Goal: Information Seeking & Learning: Compare options

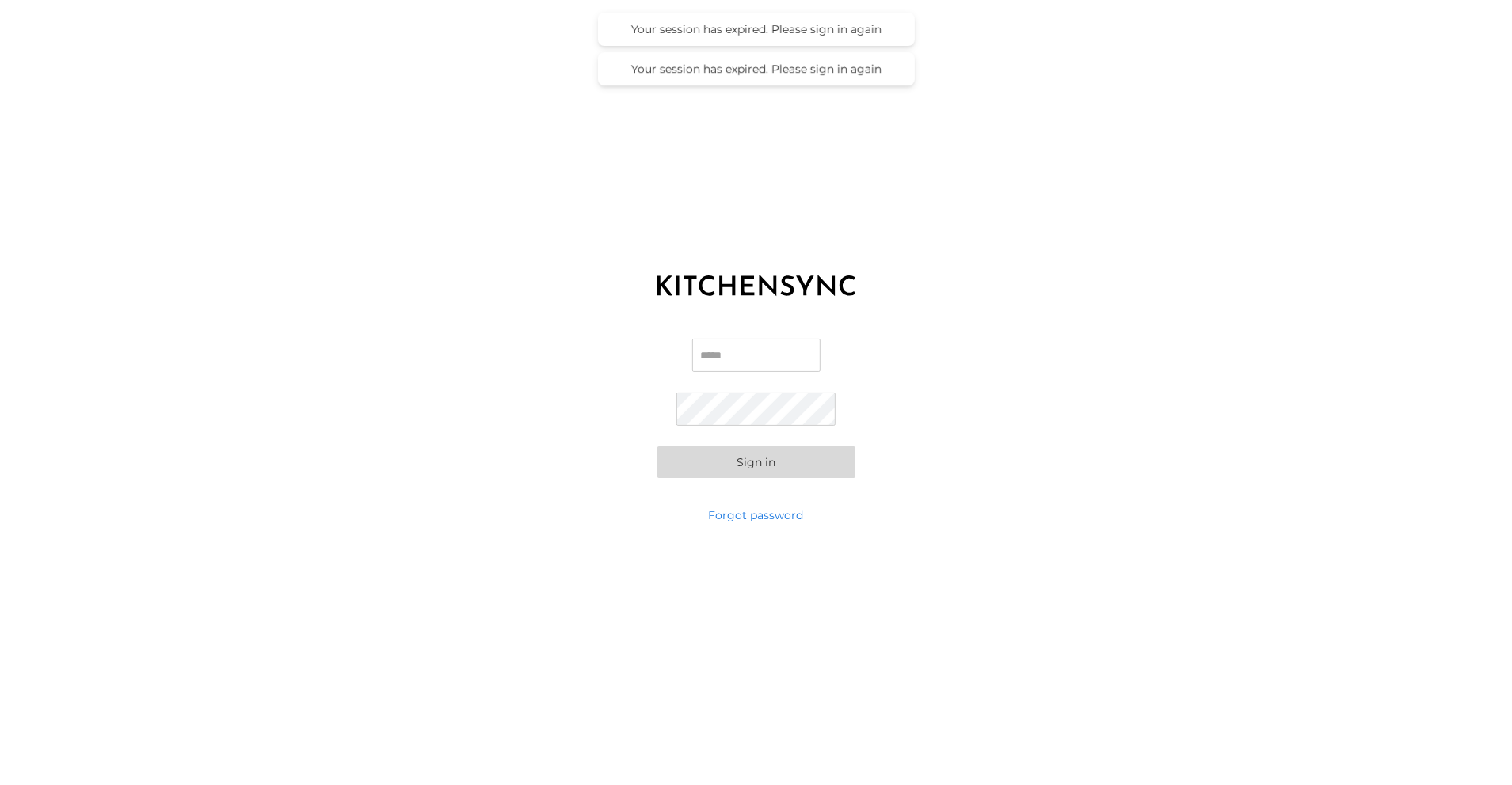
type input "**********"
click at [771, 467] on button "Sign in" at bounding box center [756, 463] width 198 height 31
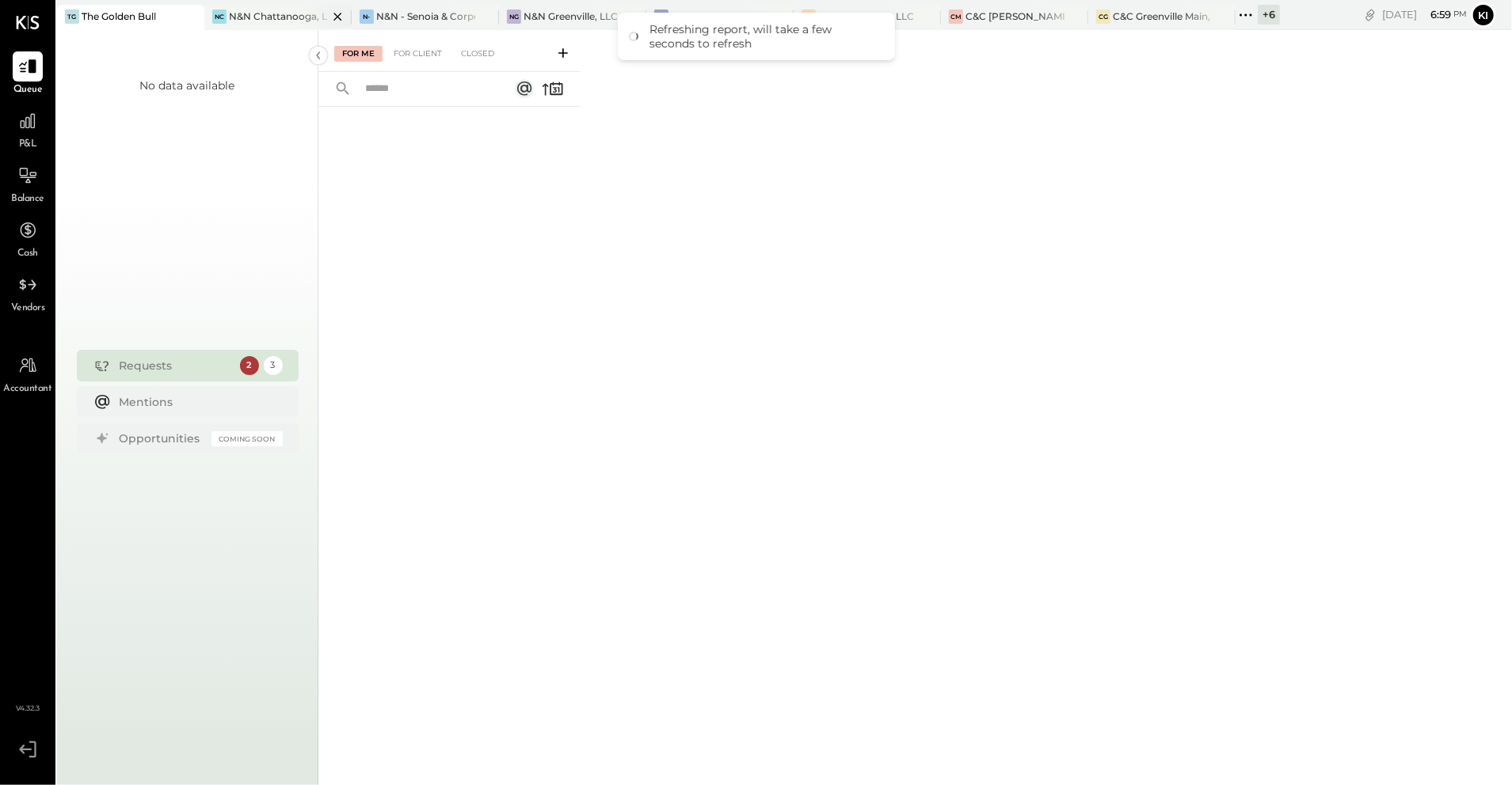
click at [245, 19] on div "N&N Chattanooga, LLC" at bounding box center [279, 16] width 99 height 13
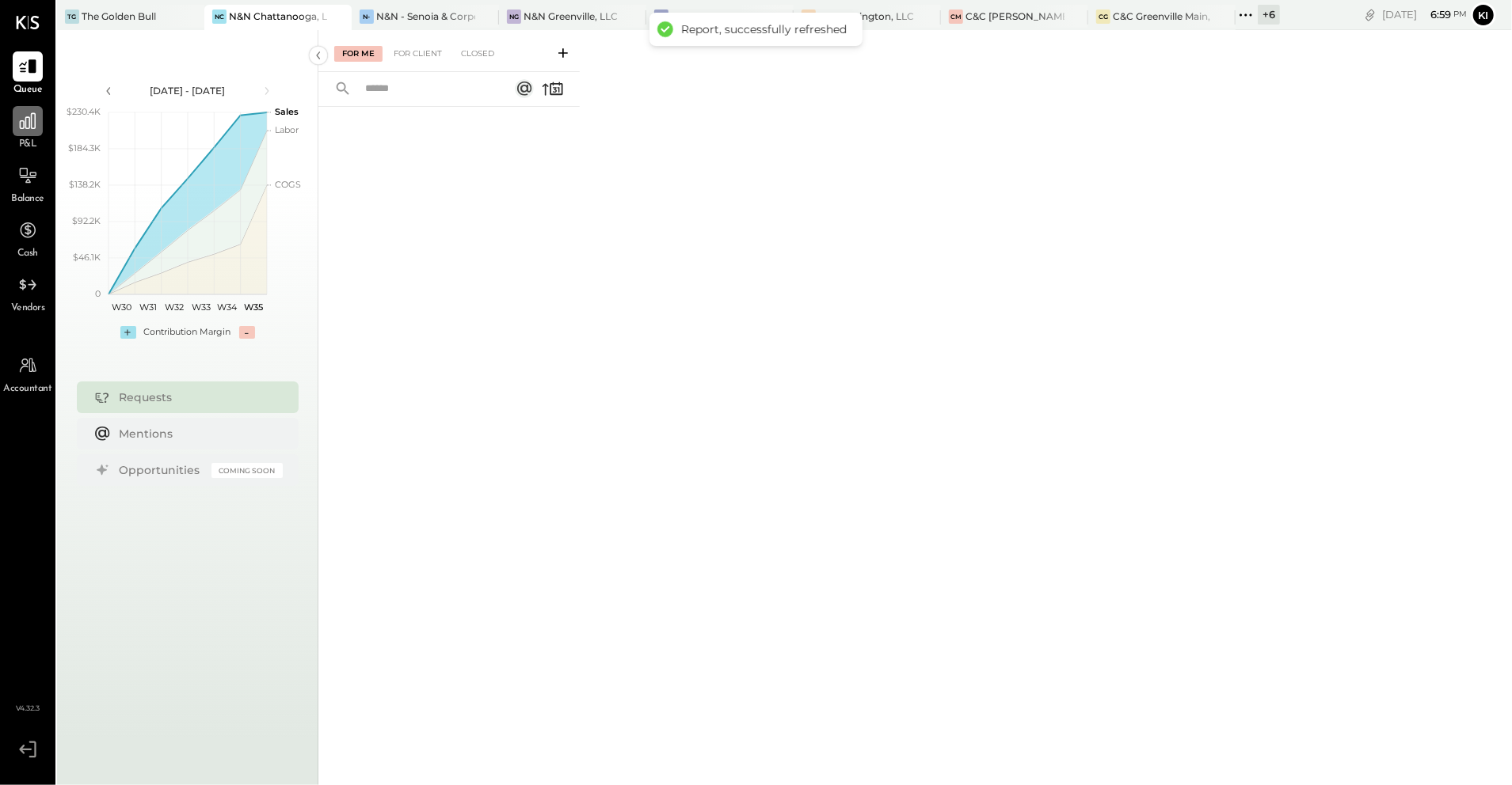
click at [16, 133] on div at bounding box center [27, 120] width 30 height 30
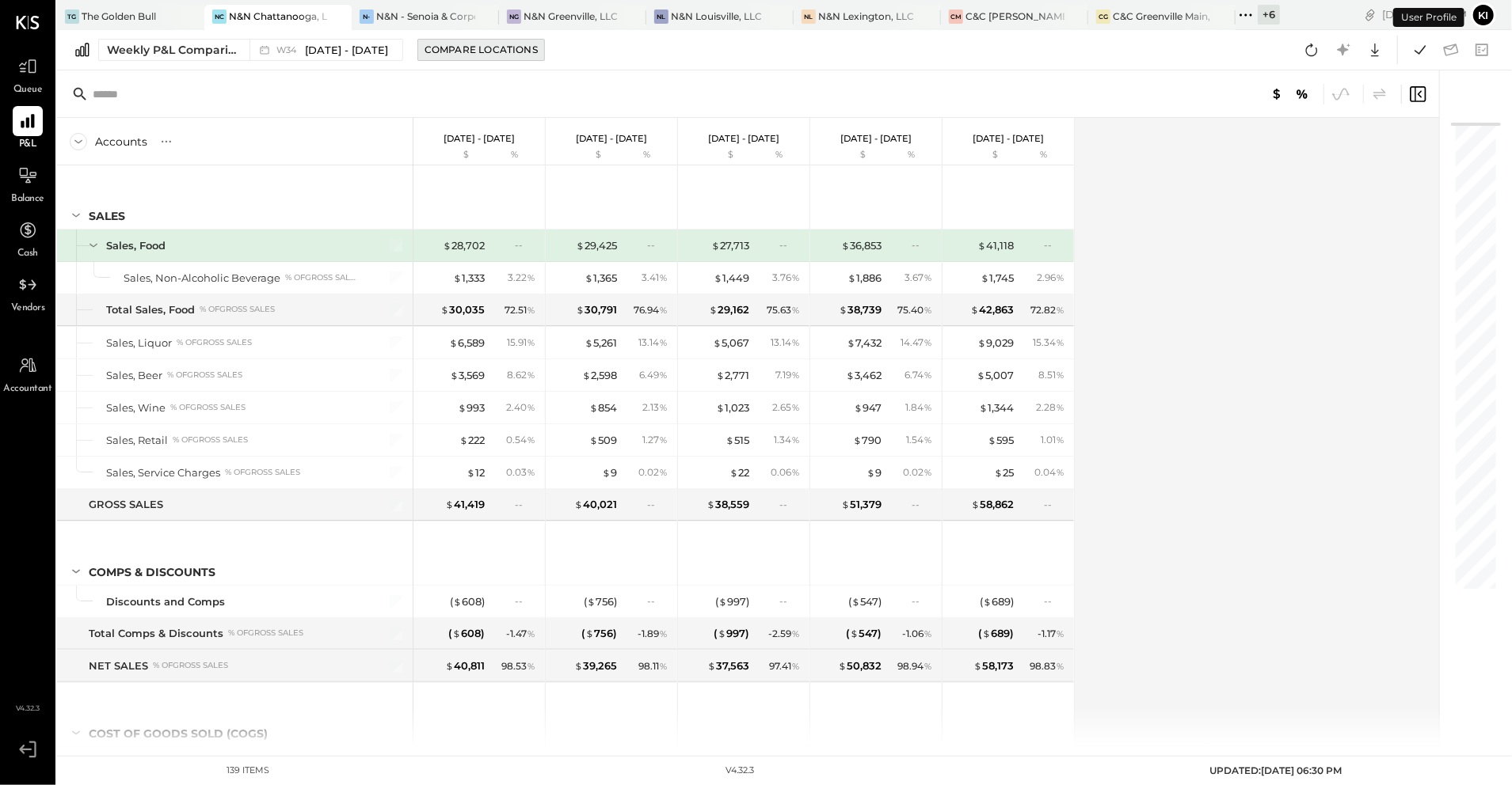
click at [425, 40] on button "Compare Locations" at bounding box center [482, 49] width 128 height 22
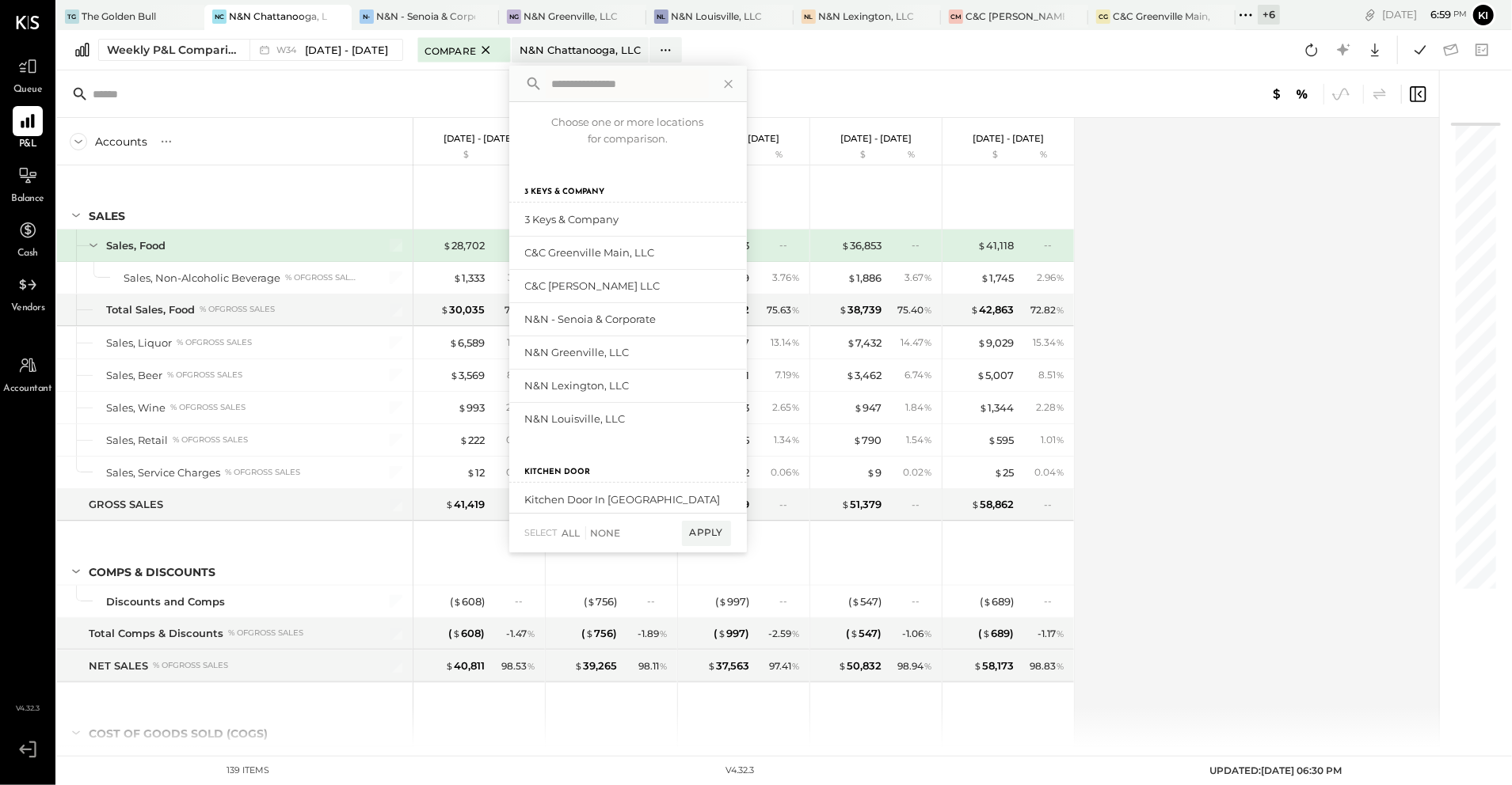
click at [245, 131] on div "Accounts S % GL" at bounding box center [234, 141] width 357 height 48
click at [253, 87] on input "text" at bounding box center [217, 94] width 250 height 29
click at [730, 77] on icon at bounding box center [728, 84] width 21 height 21
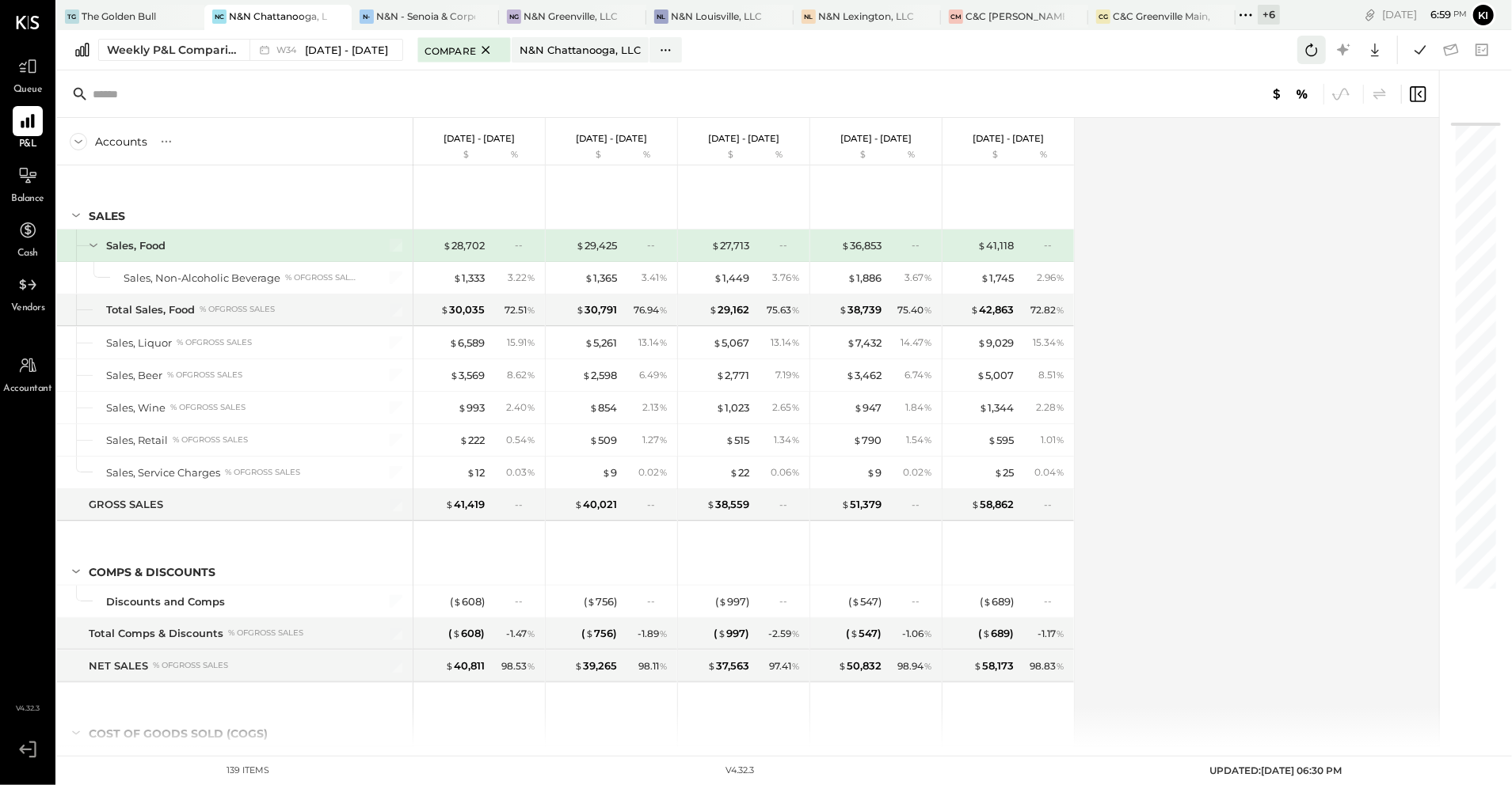
click at [1305, 46] on icon at bounding box center [1311, 49] width 21 height 21
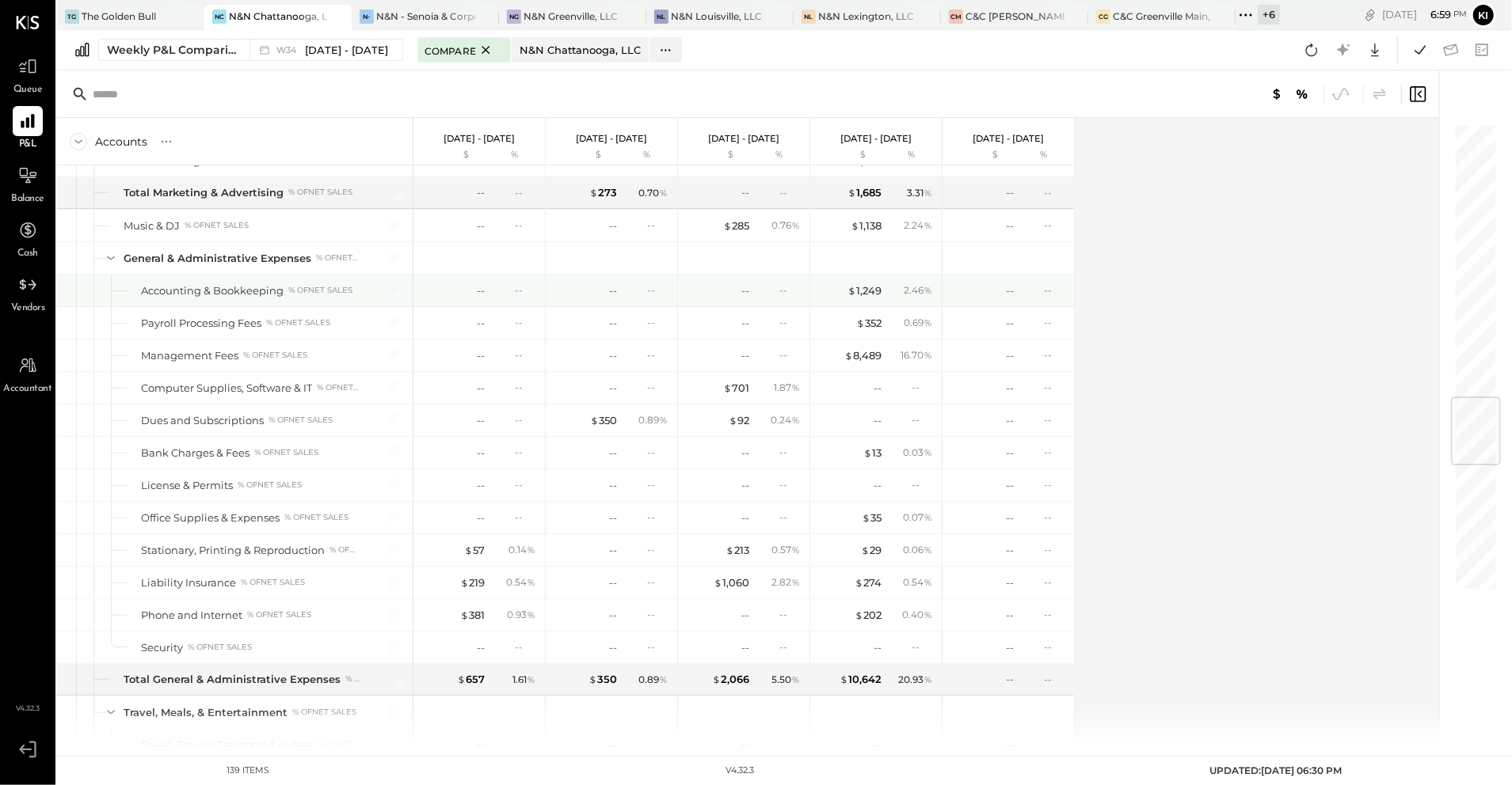
scroll to position [2006, 0]
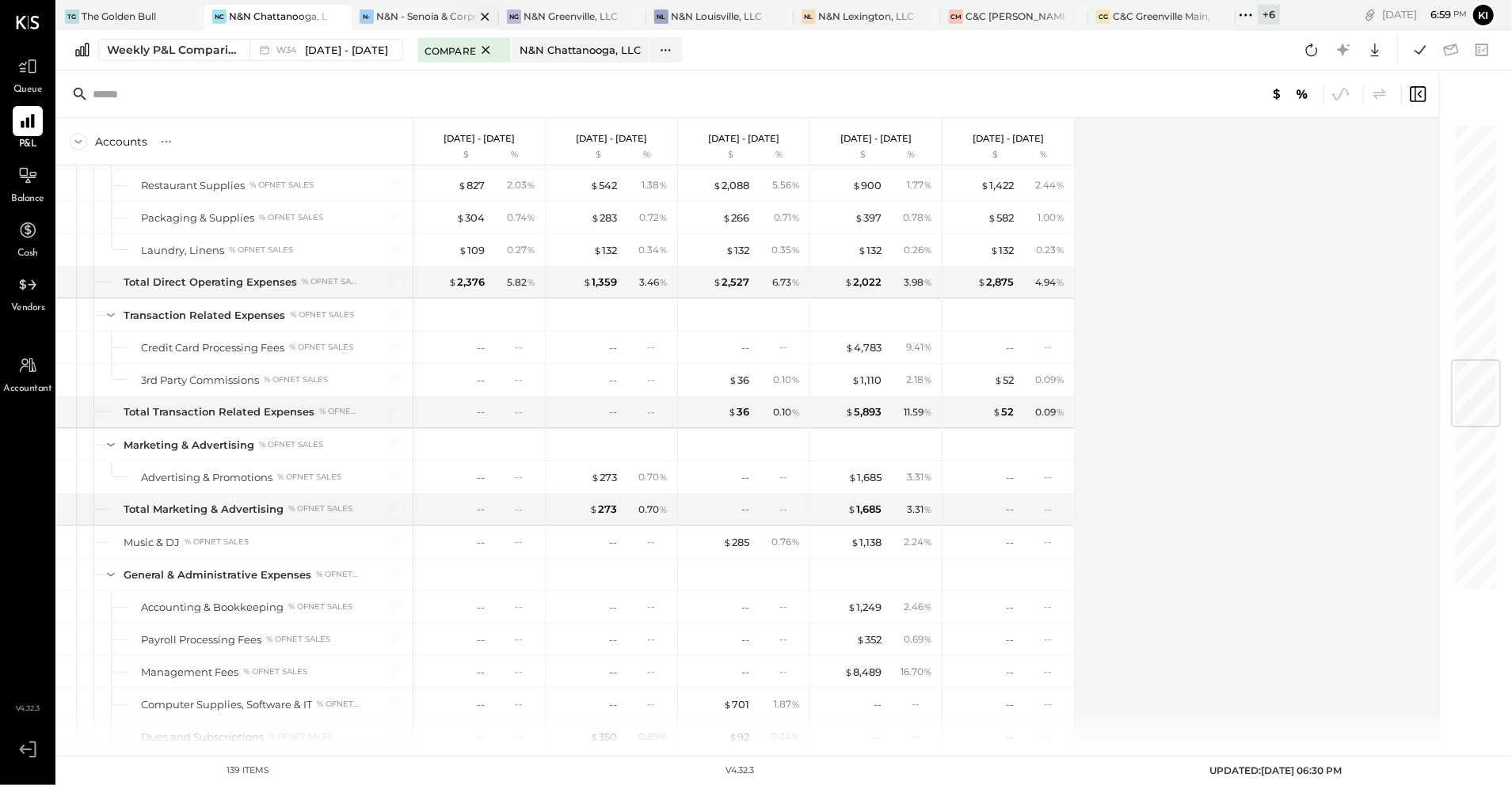
click at [405, 19] on div "N&N - Senoia & Corporate" at bounding box center [426, 16] width 99 height 13
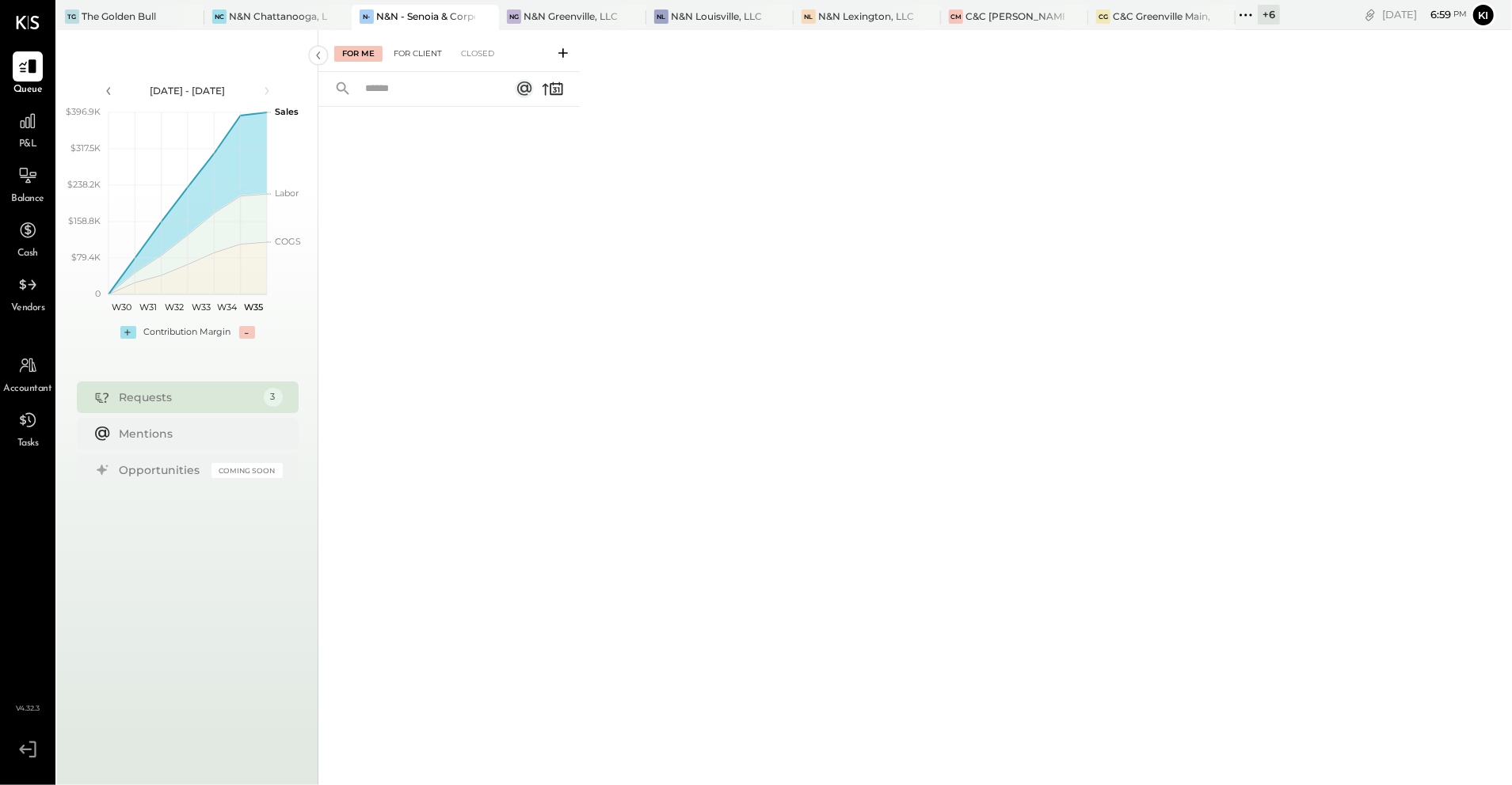
click at [428, 56] on div "For Client" at bounding box center [417, 54] width 64 height 16
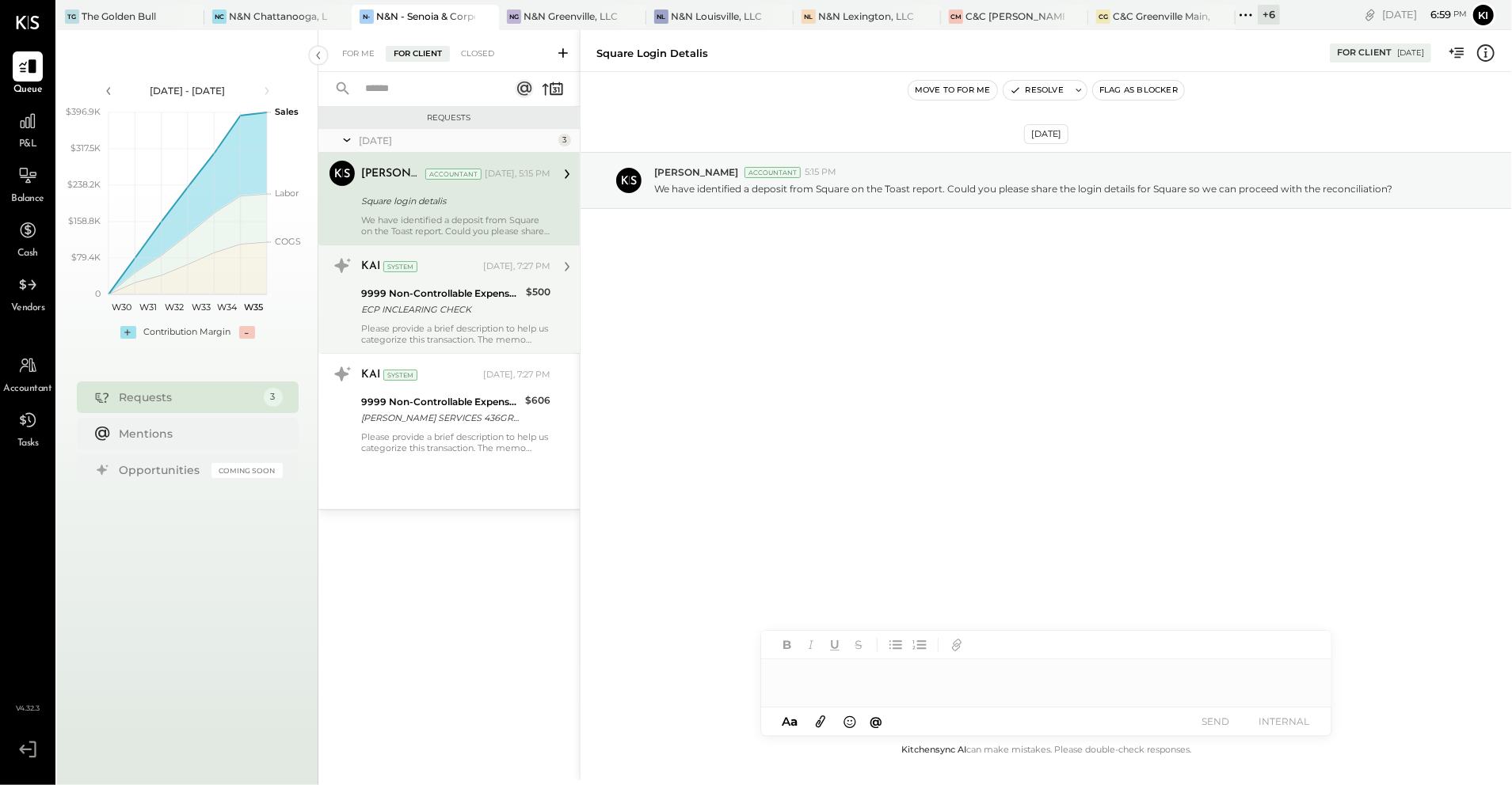
click at [422, 312] on div "ECP INCLEARING CHECK" at bounding box center [441, 310] width 160 height 16
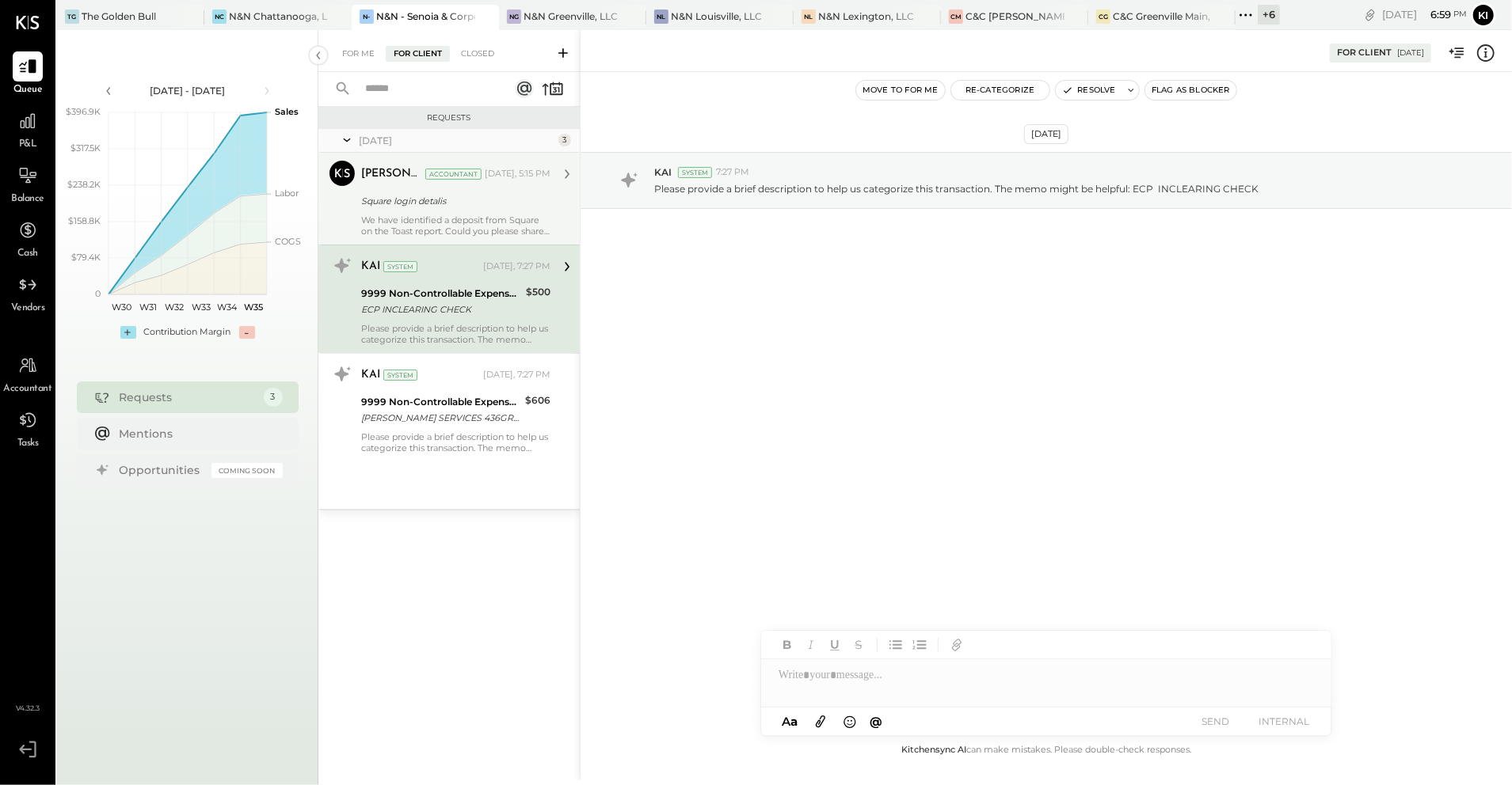
click at [464, 229] on div "We have identified a deposit from Square on the Toast report. Could you please …" at bounding box center [455, 225] width 190 height 22
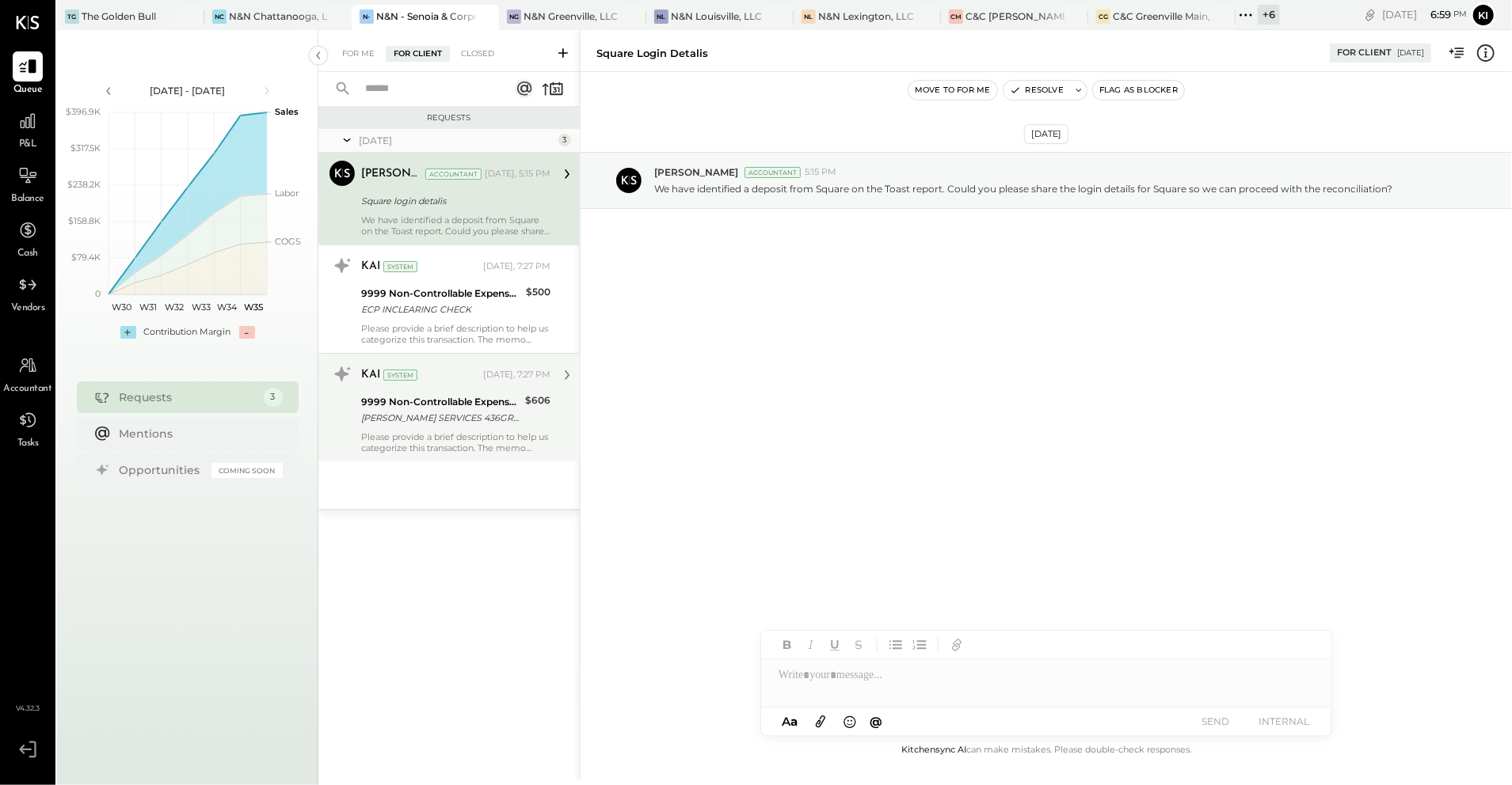
click at [424, 400] on div "9999 Non-Controllable Expenses:Other Income and Expenses:To Be Classified P&L" at bounding box center [440, 402] width 159 height 16
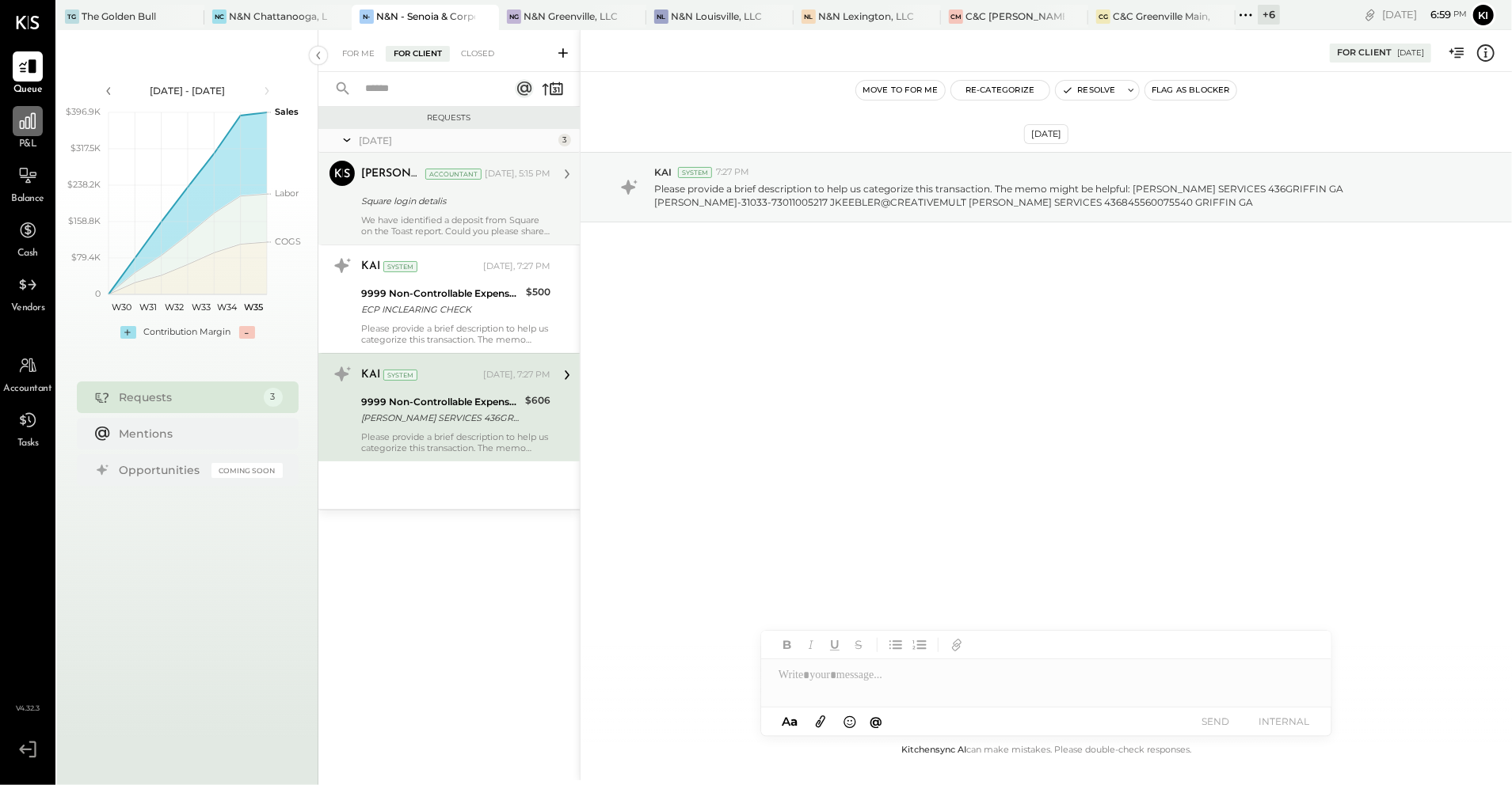
click at [35, 133] on div at bounding box center [27, 120] width 30 height 30
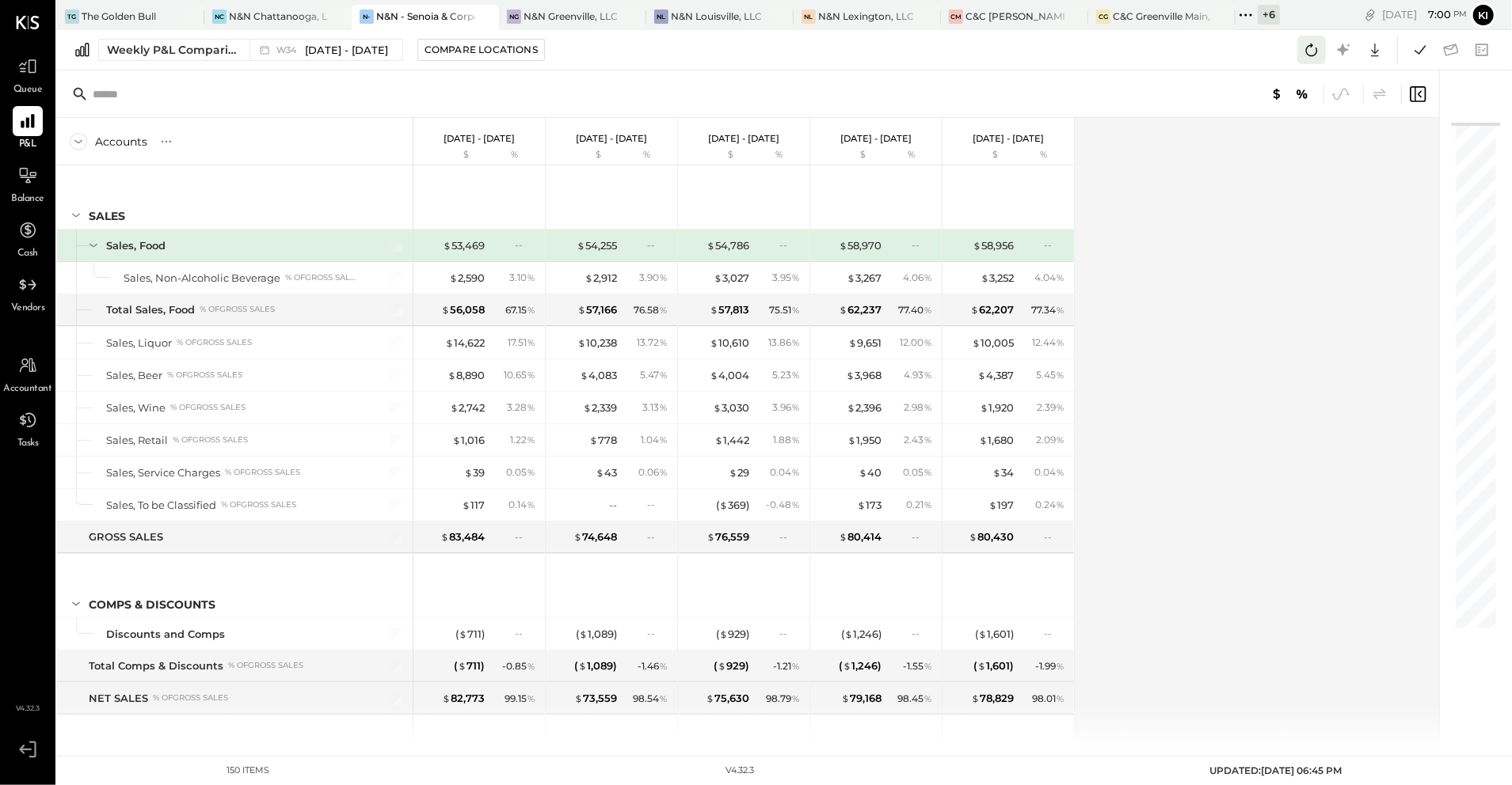
click at [1319, 55] on icon at bounding box center [1311, 49] width 21 height 21
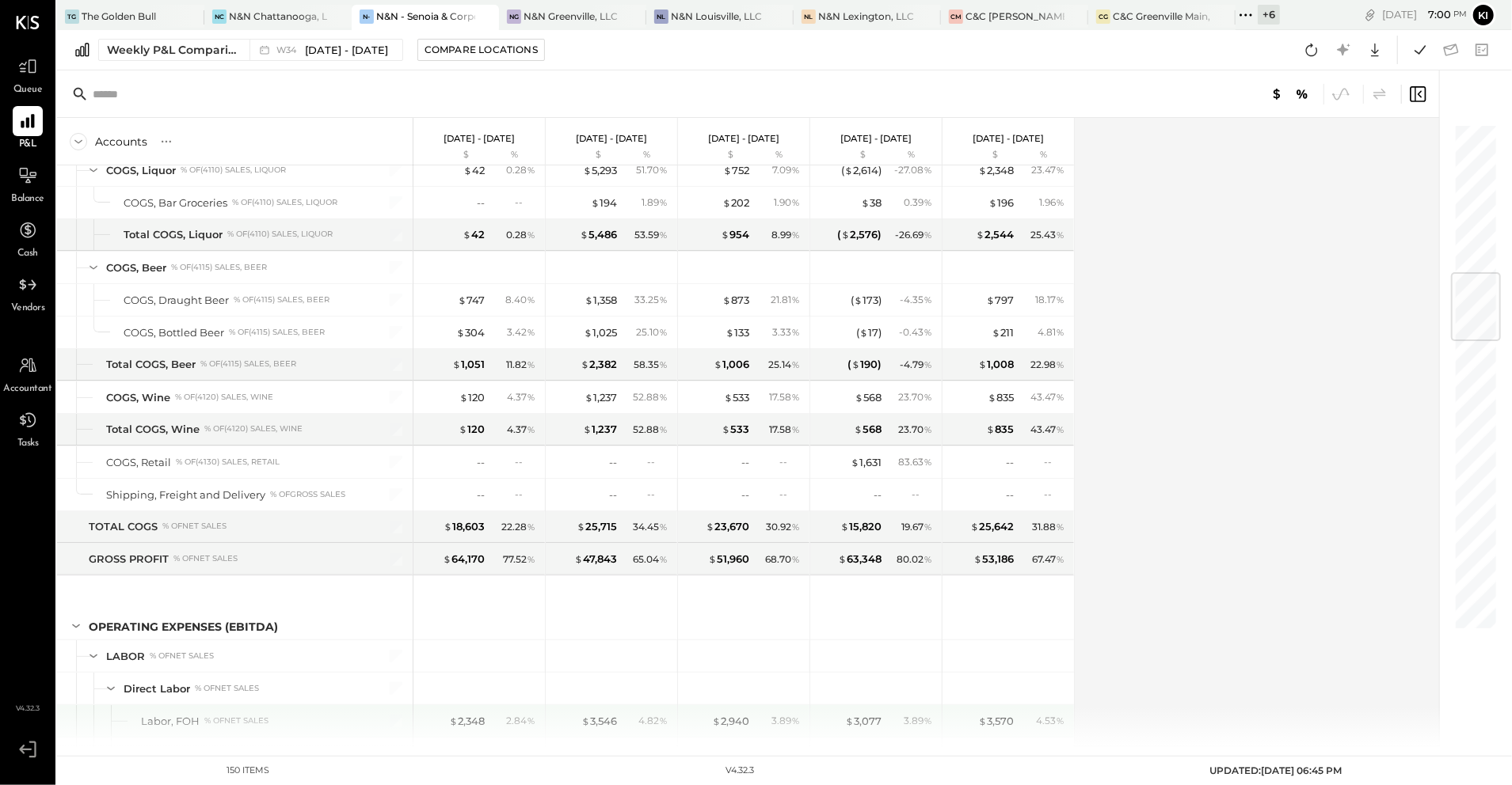
scroll to position [1266, 0]
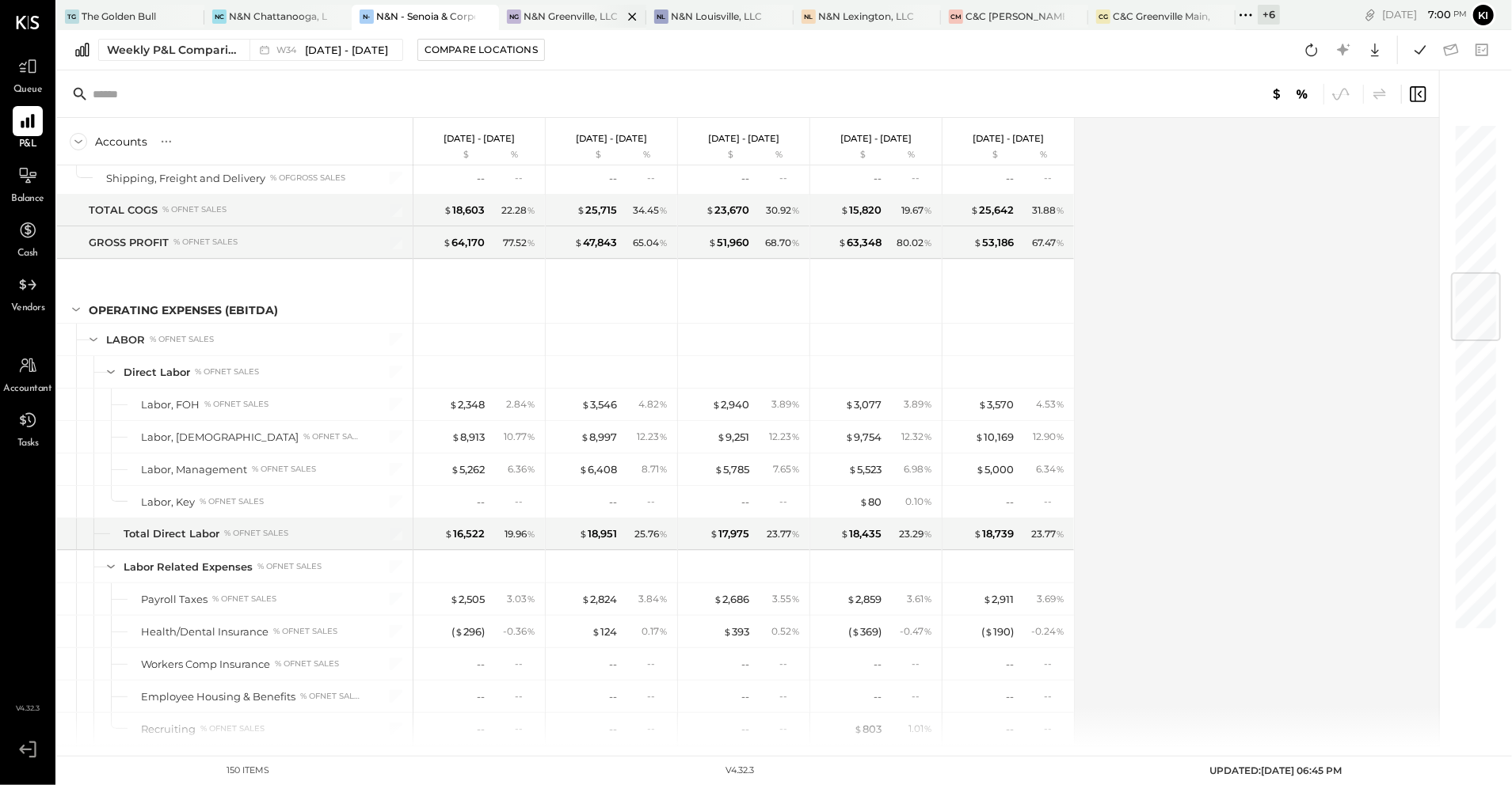
click at [581, 23] on div "NG N&N Greenville, LLC" at bounding box center [561, 17] width 124 height 14
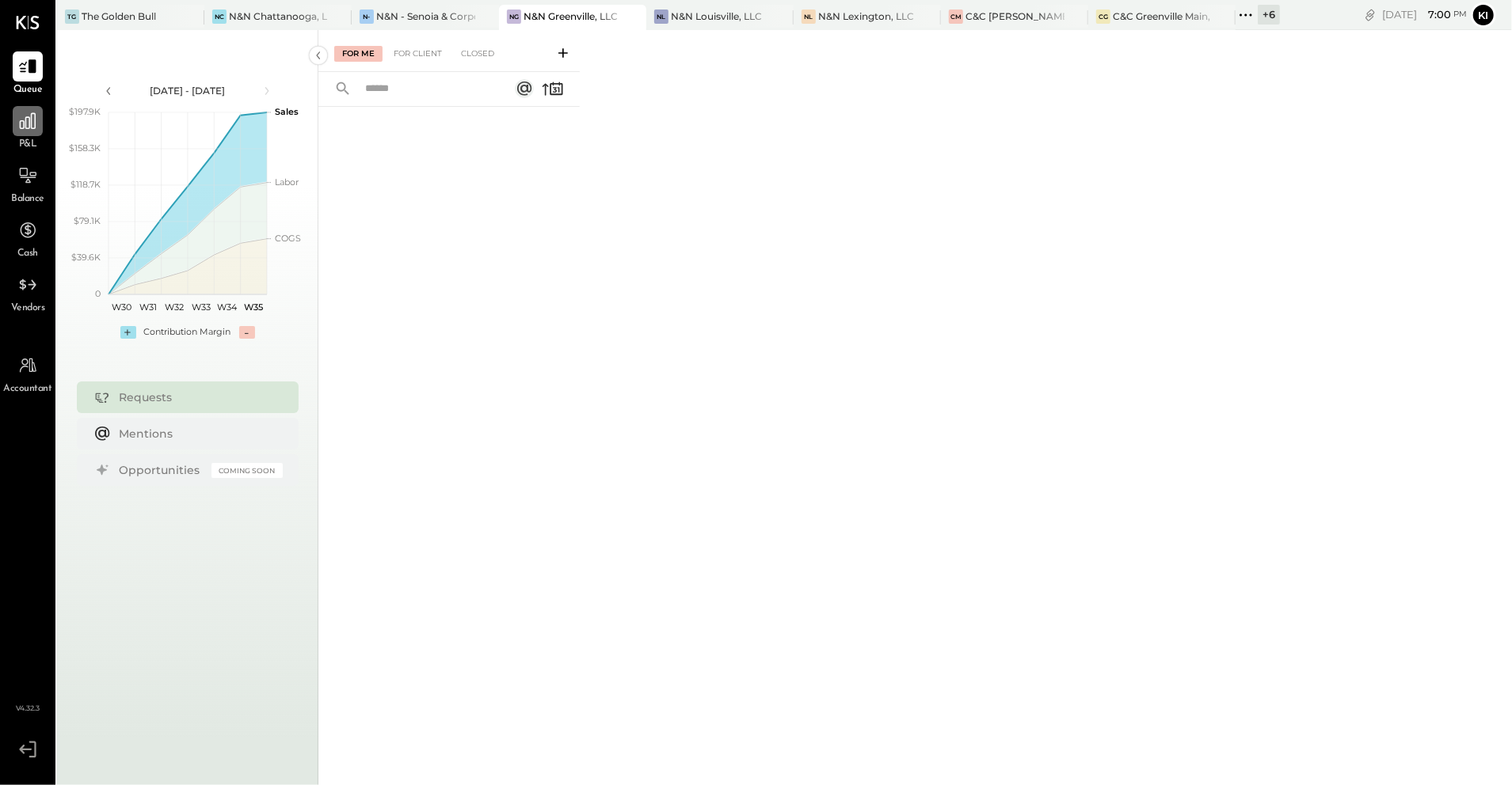
click at [25, 137] on div at bounding box center [27, 120] width 30 height 30
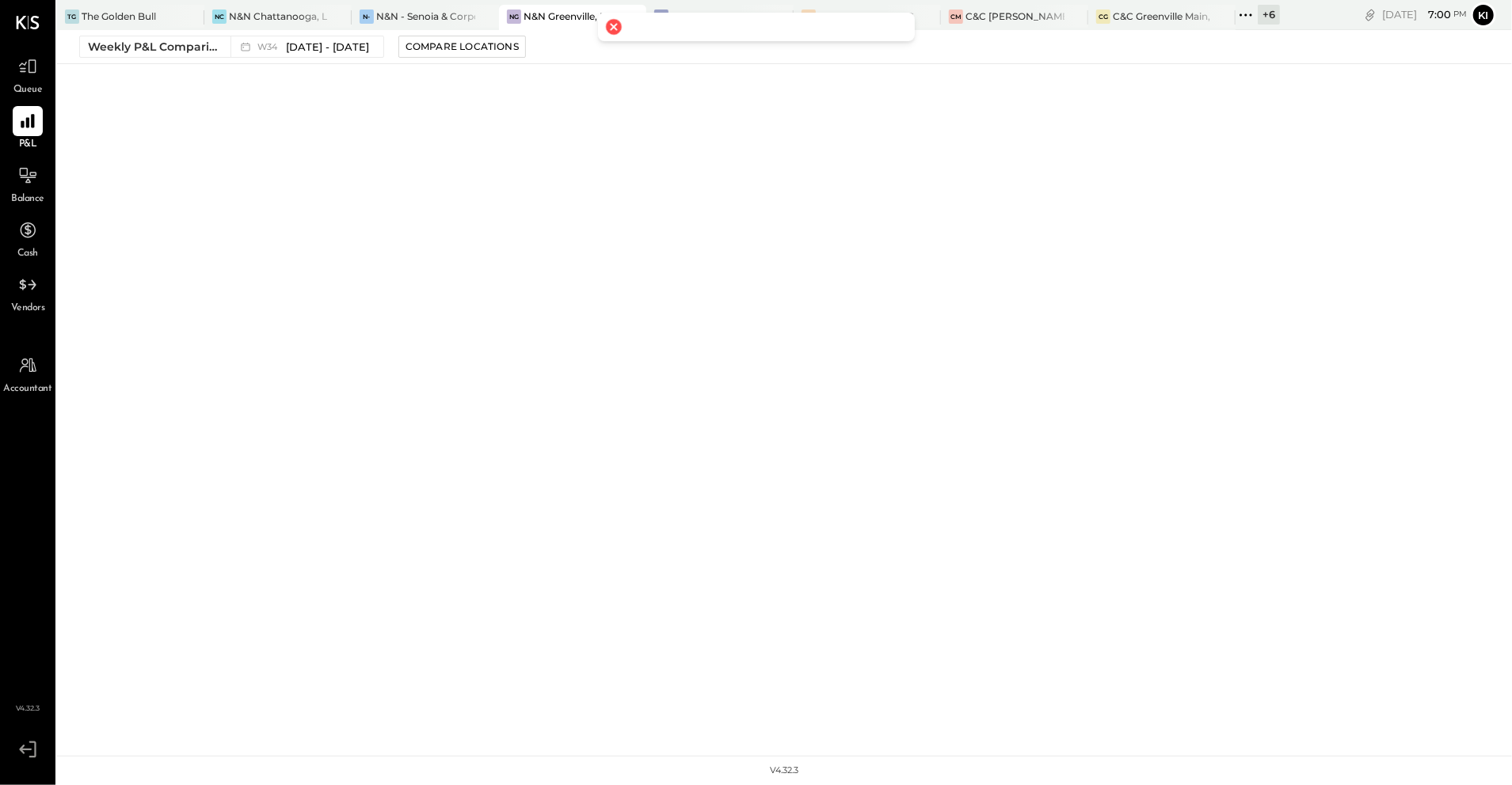
click at [615, 29] on div at bounding box center [613, 27] width 22 height 22
click at [13, 130] on div at bounding box center [27, 120] width 30 height 30
click at [685, 13] on div "N&N Louisville, LLC" at bounding box center [716, 16] width 91 height 13
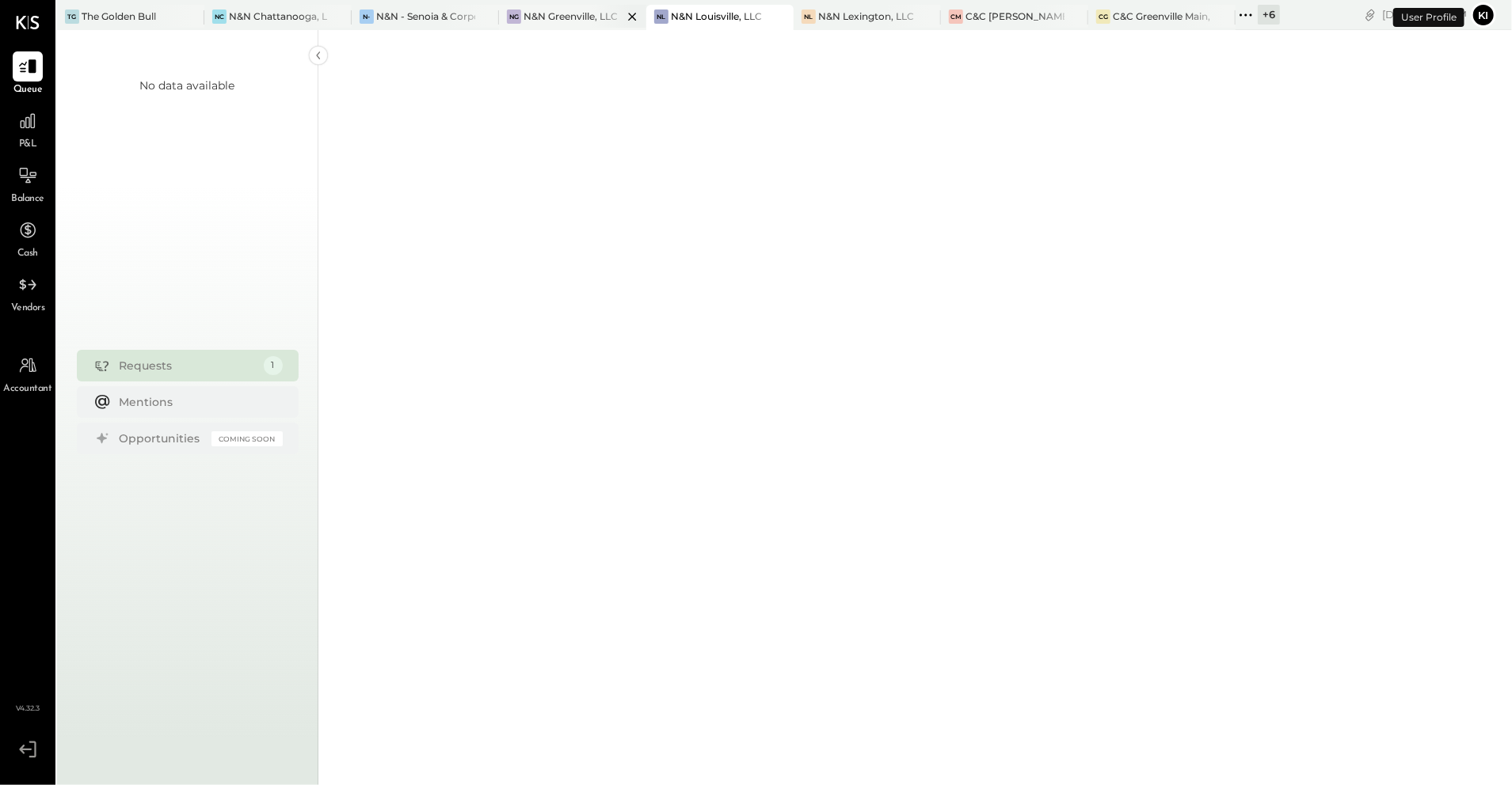
click at [612, 14] on div at bounding box center [619, 16] width 56 height 23
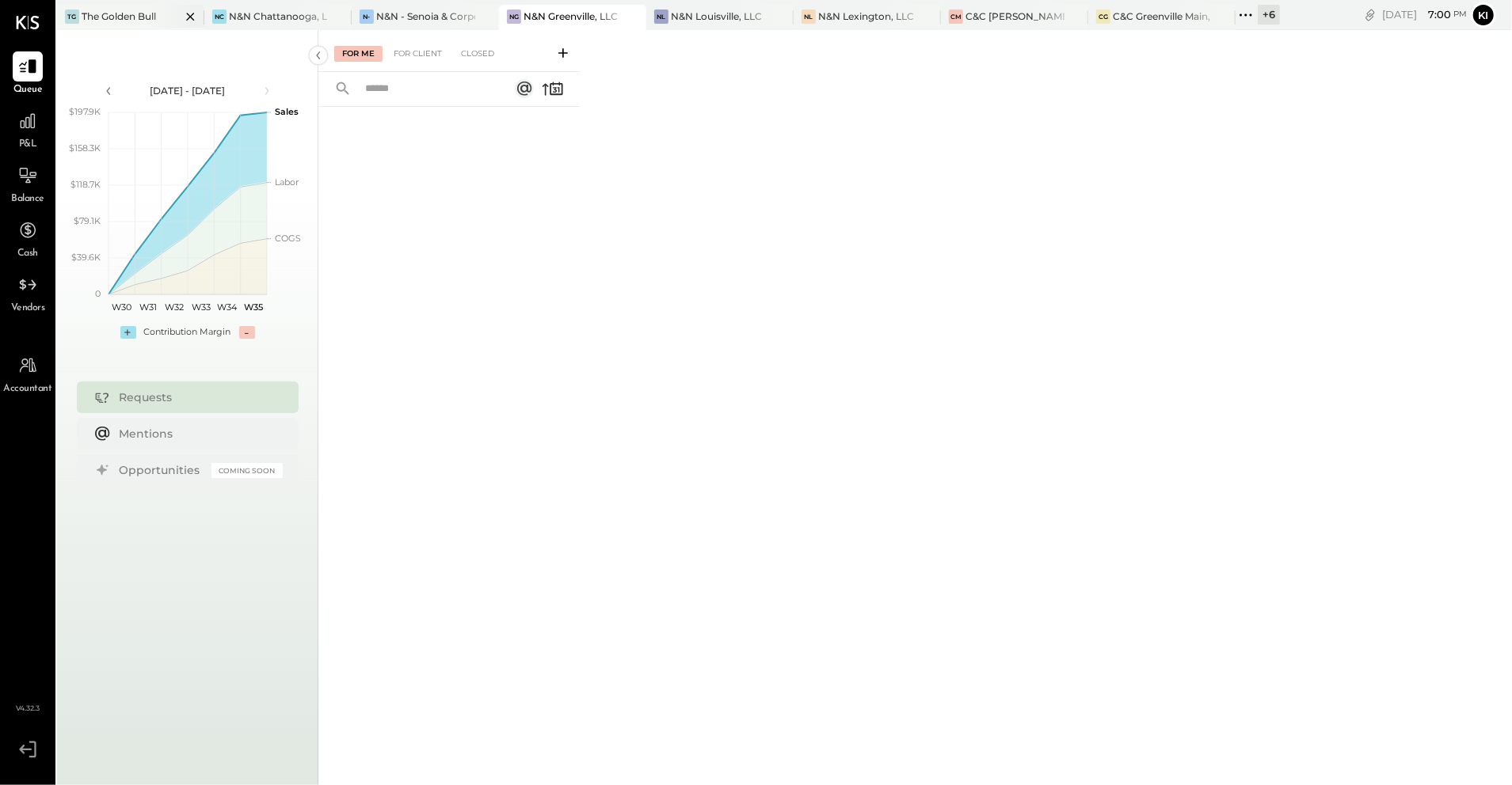
click at [189, 17] on icon at bounding box center [190, 16] width 8 height 8
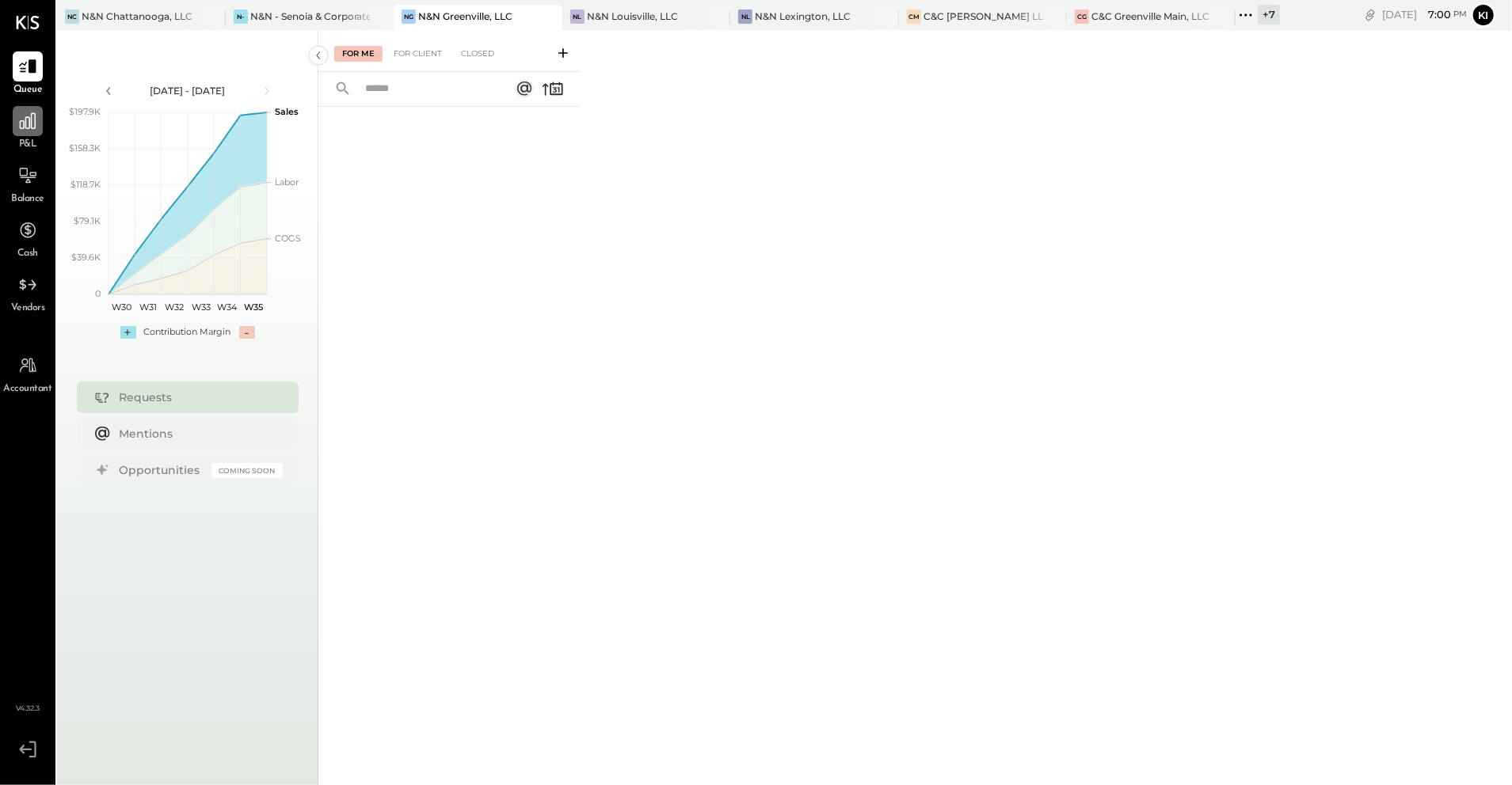
click at [27, 130] on icon at bounding box center [27, 120] width 21 height 21
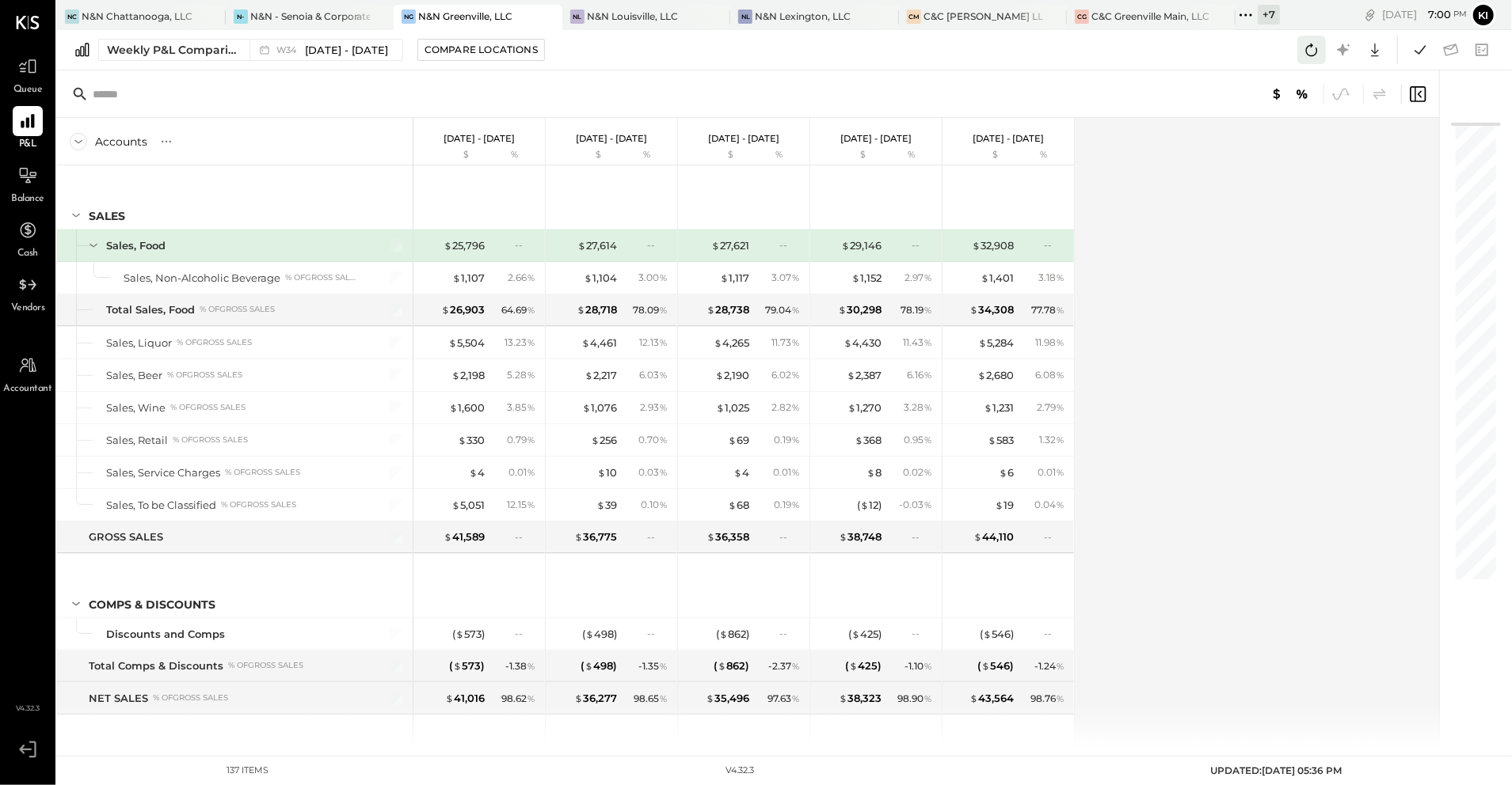
click at [1310, 57] on icon at bounding box center [1311, 49] width 21 height 21
click at [1302, 58] on icon at bounding box center [1311, 49] width 21 height 21
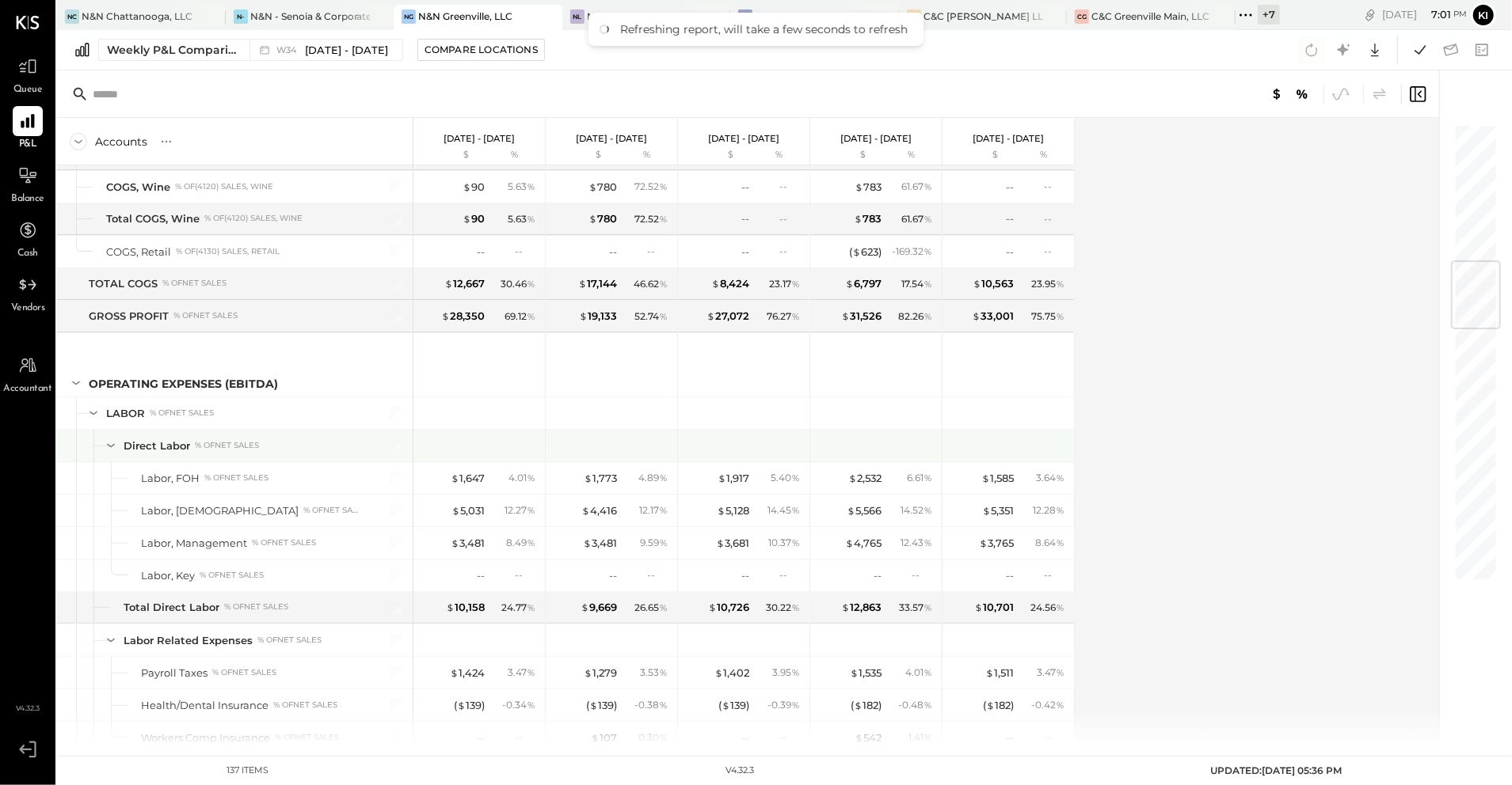
scroll to position [950, 0]
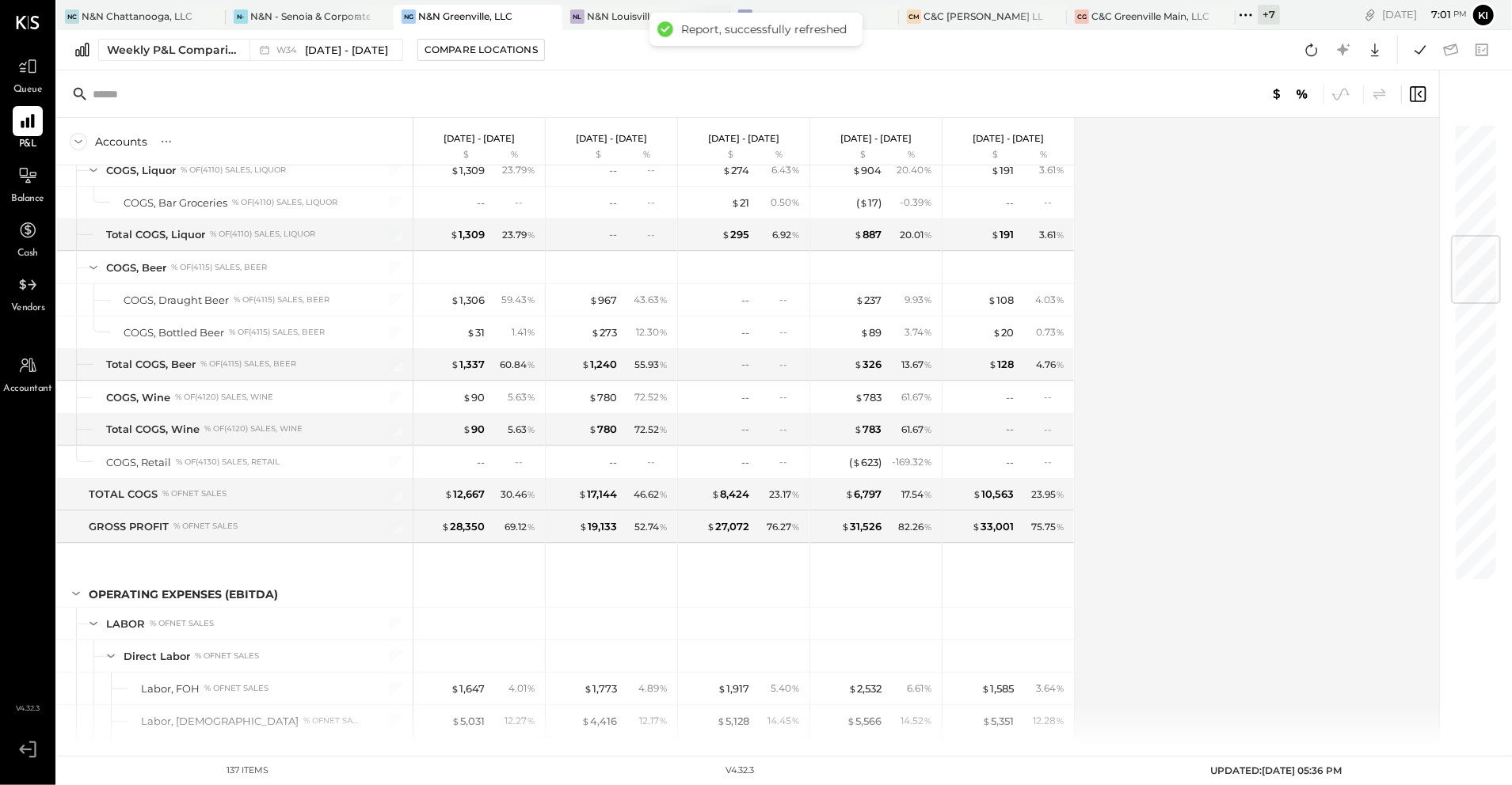
click at [615, 13] on div "N&N Louisville, LLC" at bounding box center [632, 16] width 91 height 13
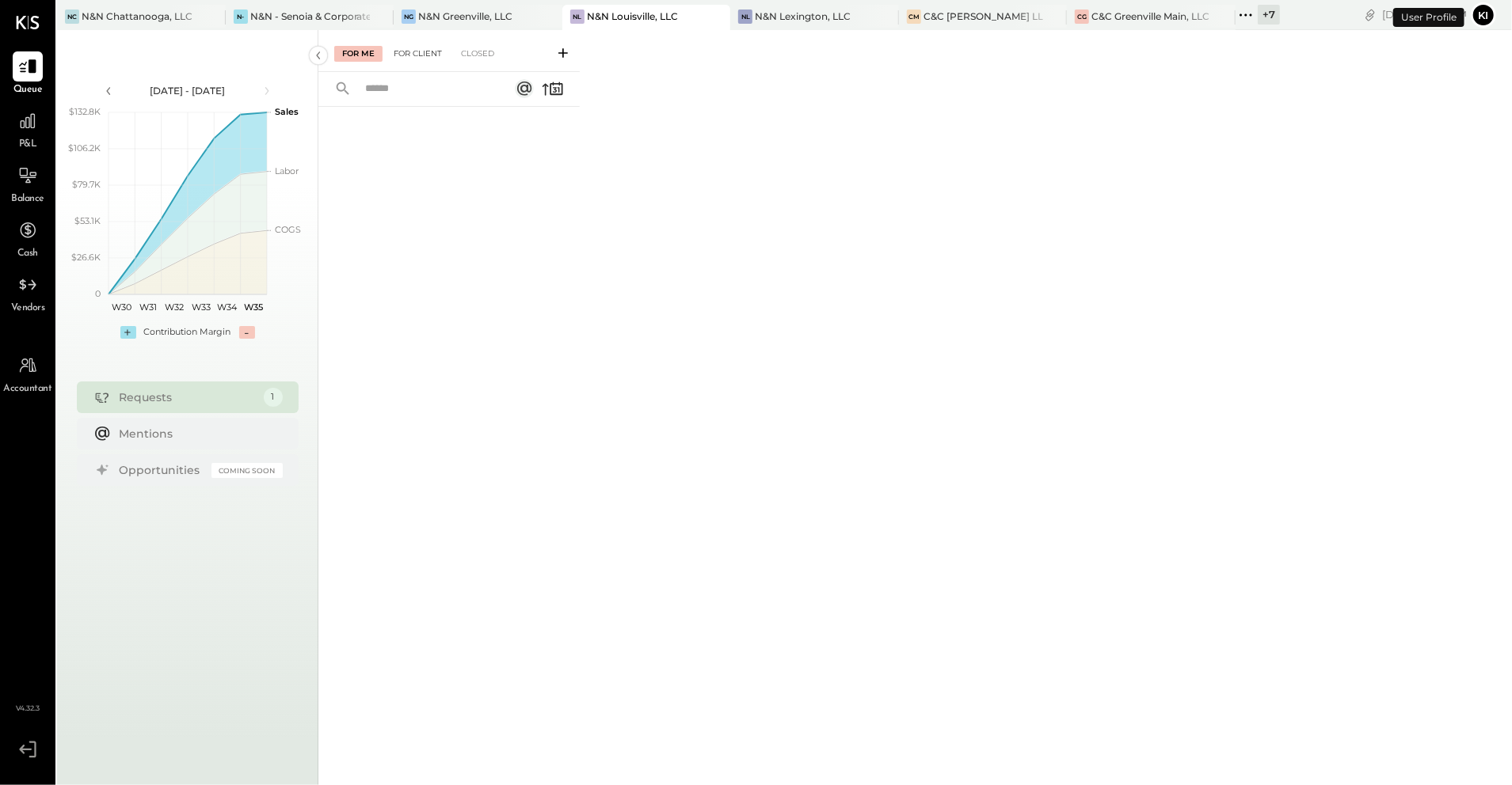
click at [393, 54] on div "For Client" at bounding box center [417, 54] width 64 height 16
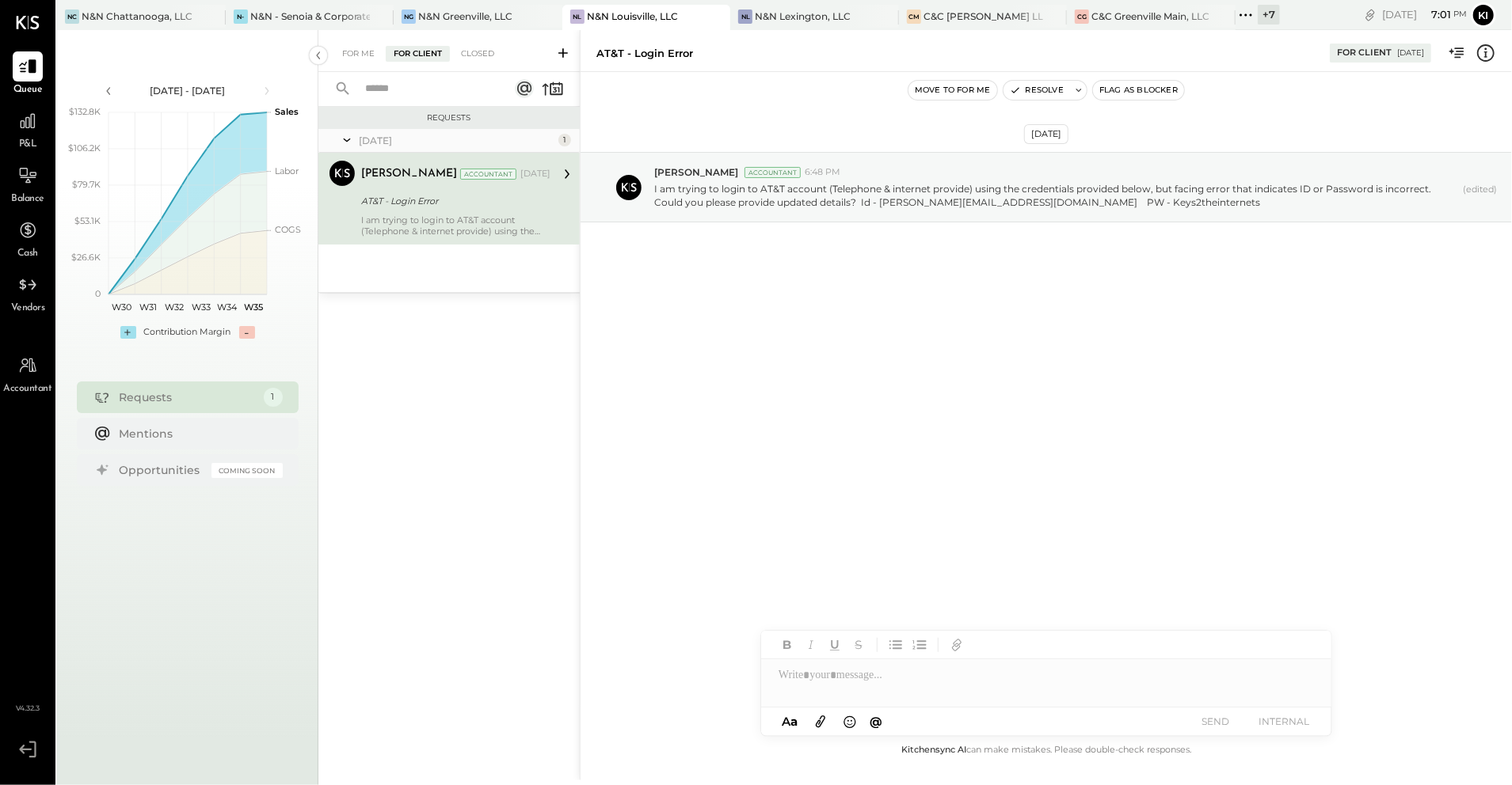
click at [6, 130] on div "P&L" at bounding box center [27, 128] width 46 height 46
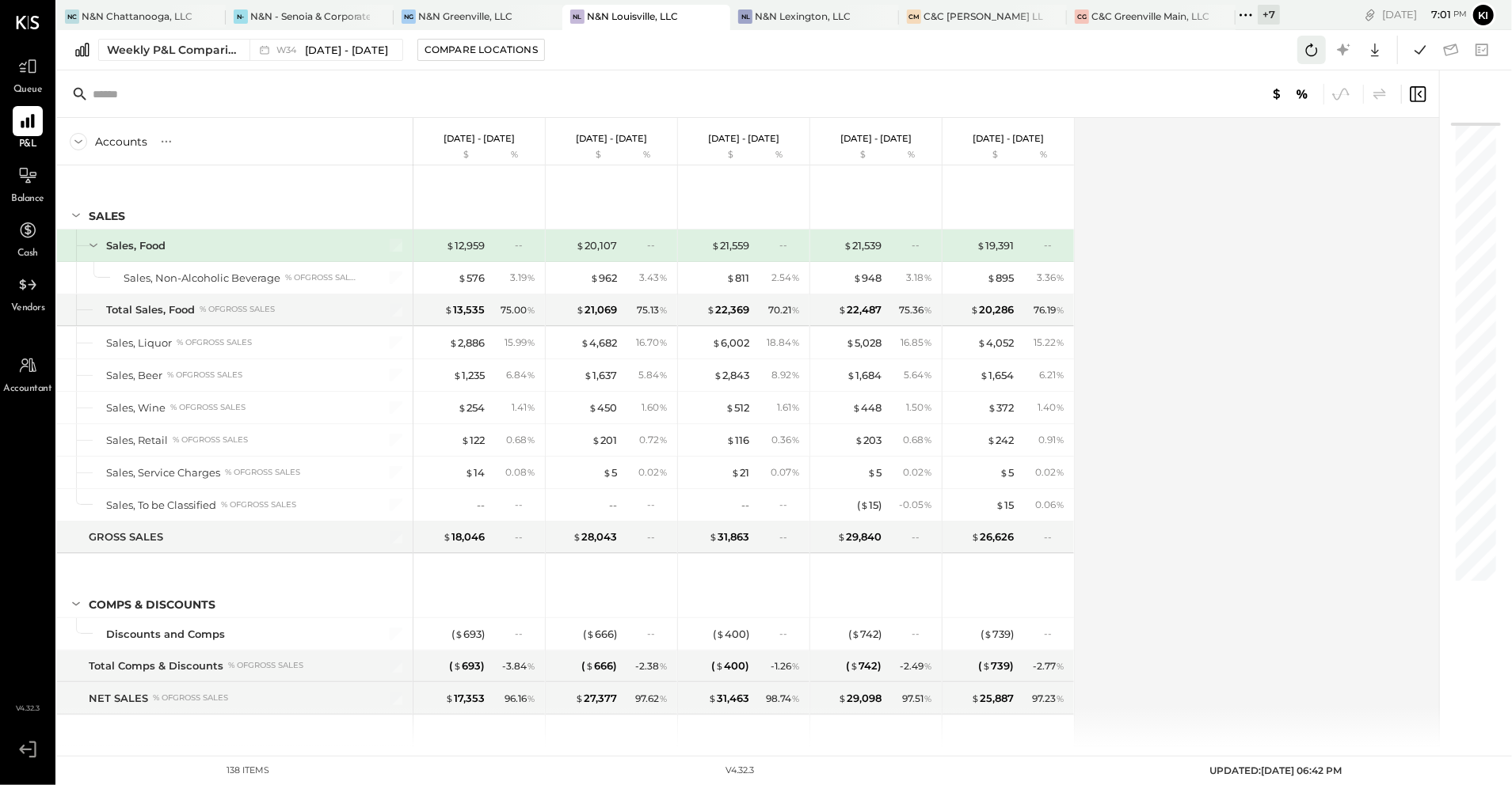
click at [1306, 51] on icon at bounding box center [1311, 49] width 21 height 21
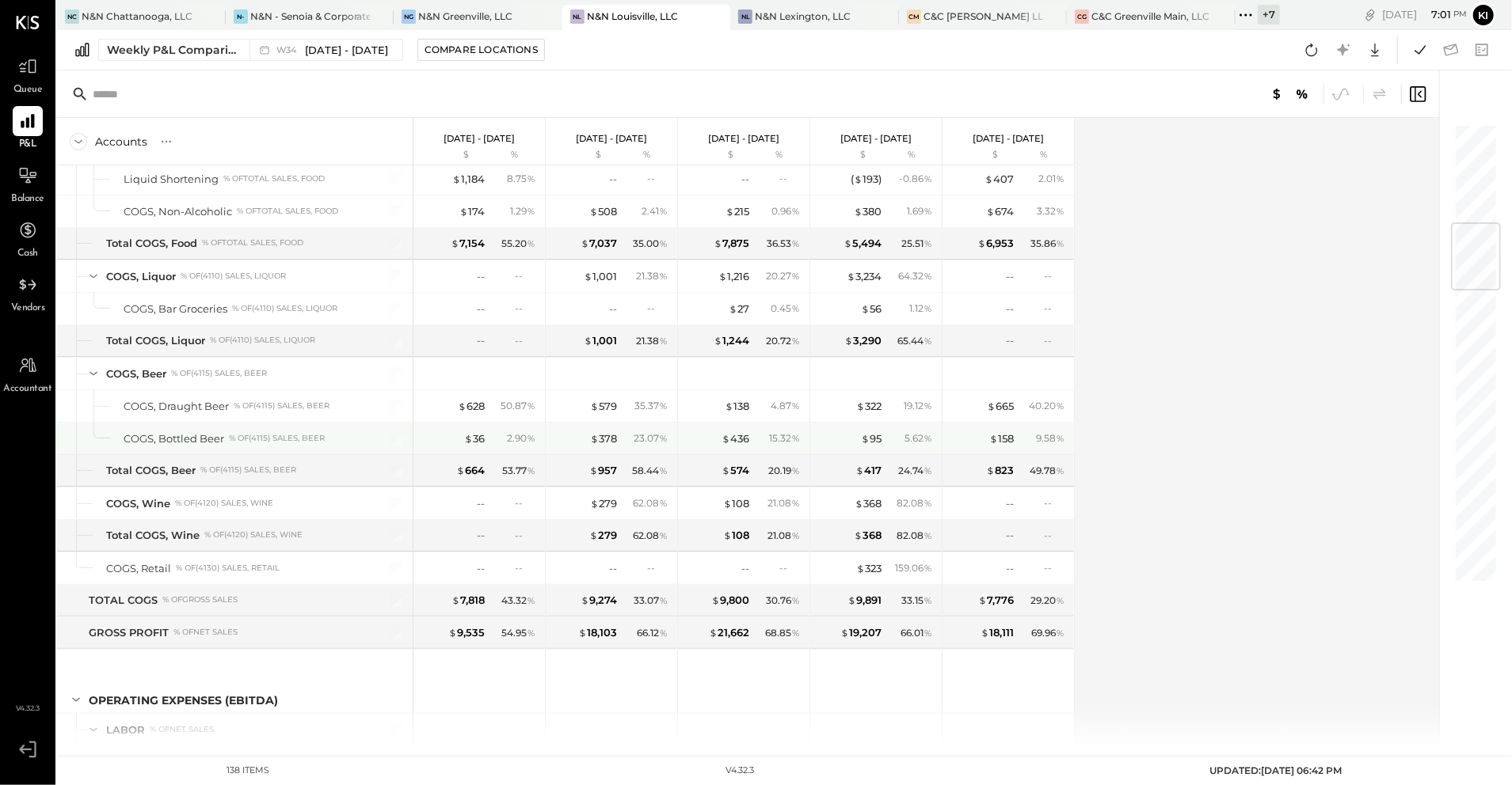
scroll to position [1160, 0]
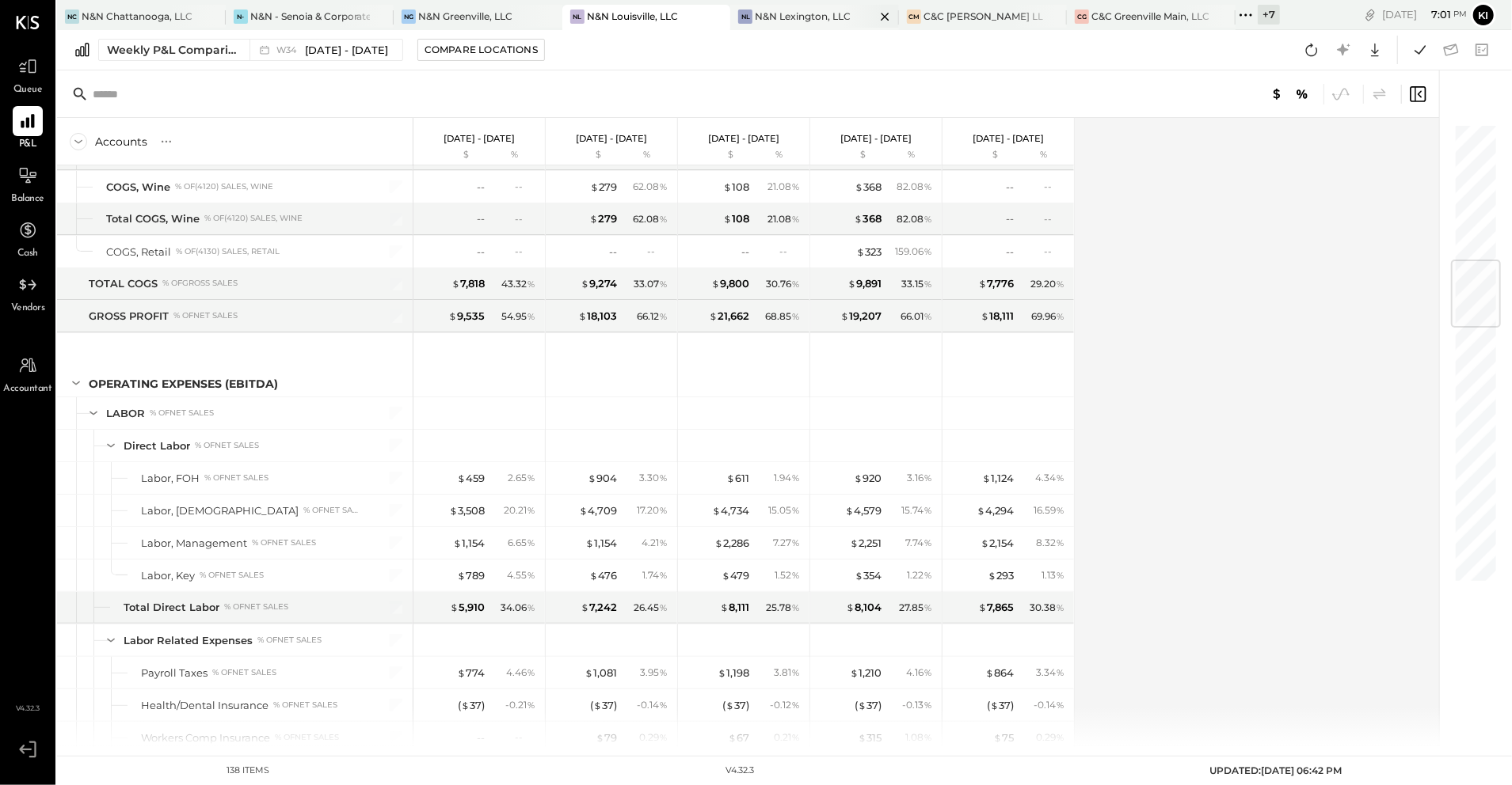
click at [799, 14] on div "N&N Lexington, LLC" at bounding box center [802, 16] width 96 height 13
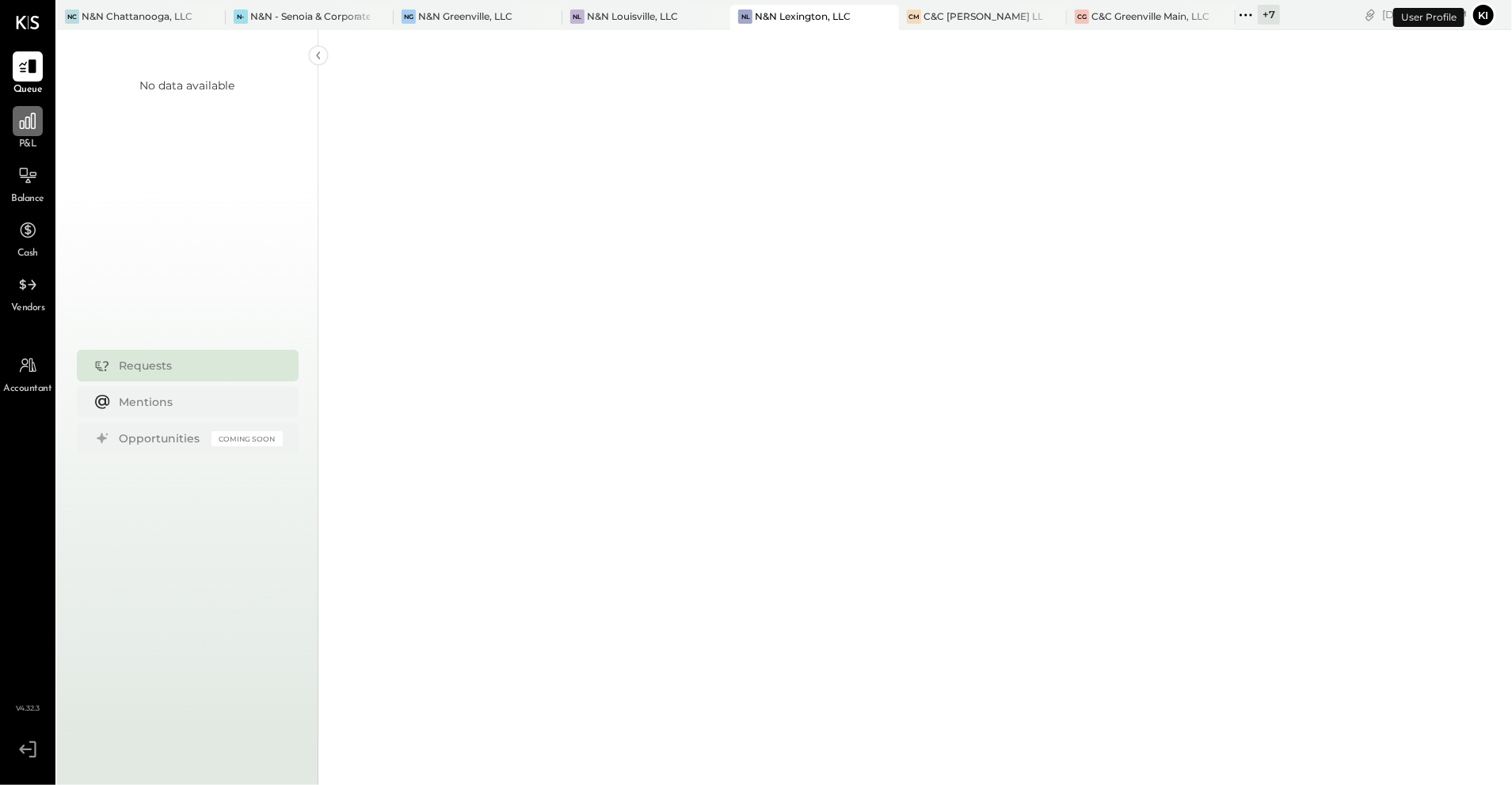
click at [19, 128] on icon at bounding box center [27, 120] width 21 height 21
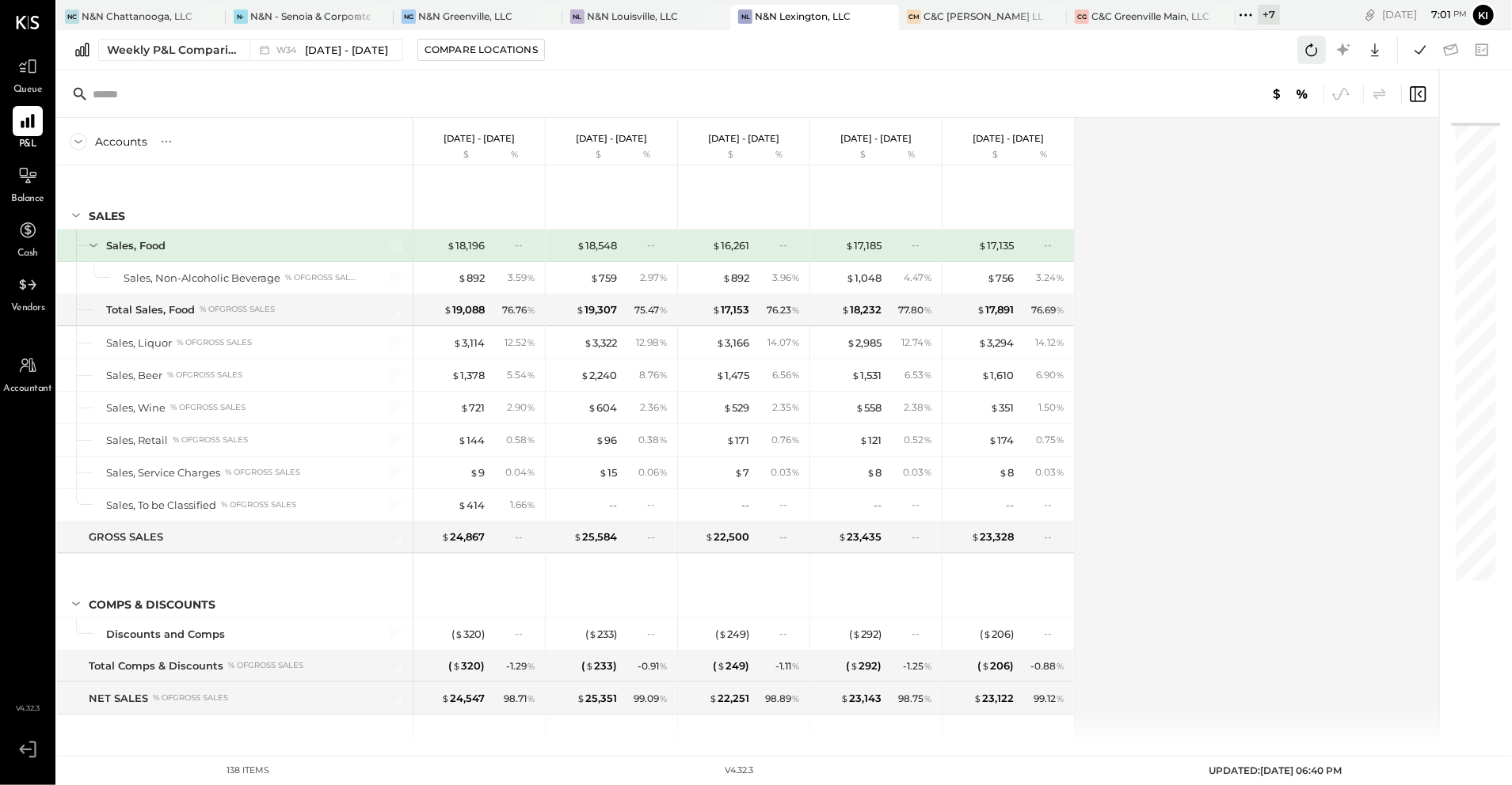
click at [1301, 45] on icon at bounding box center [1311, 49] width 21 height 21
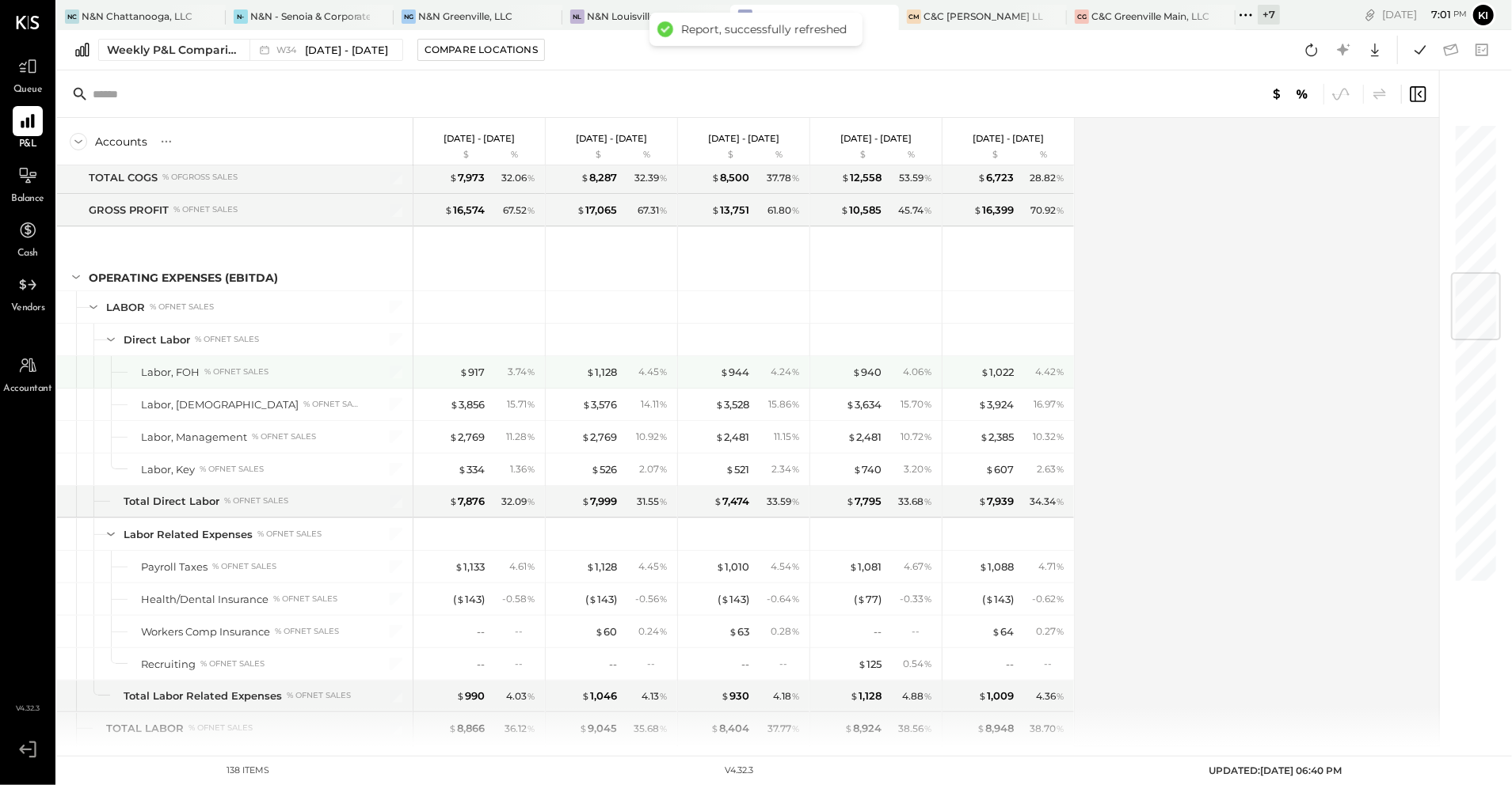
scroll to position [950, 0]
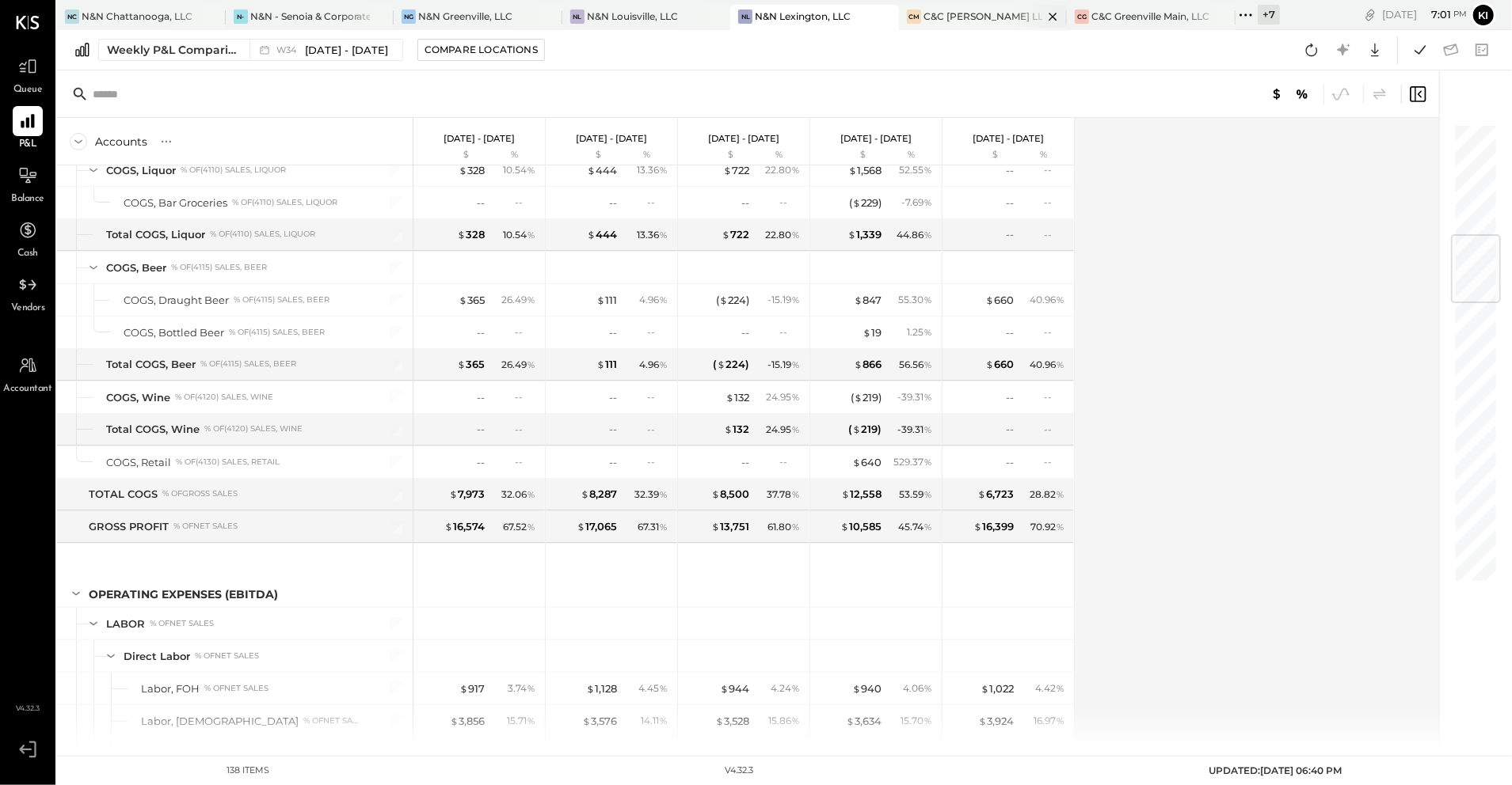
click at [935, 19] on div "C&C [PERSON_NAME] LLC" at bounding box center [984, 16] width 120 height 13
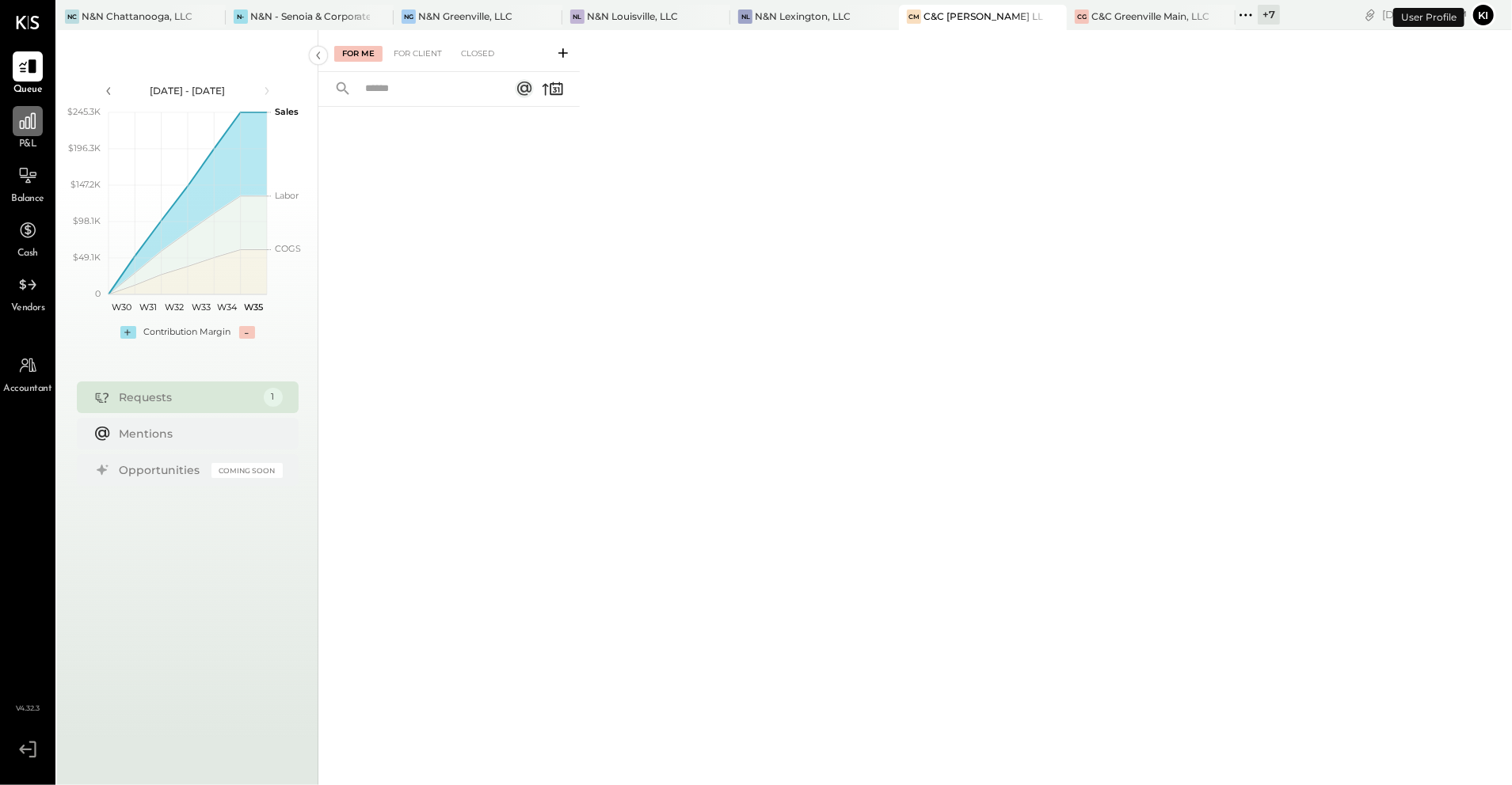
click at [13, 120] on div at bounding box center [27, 120] width 30 height 30
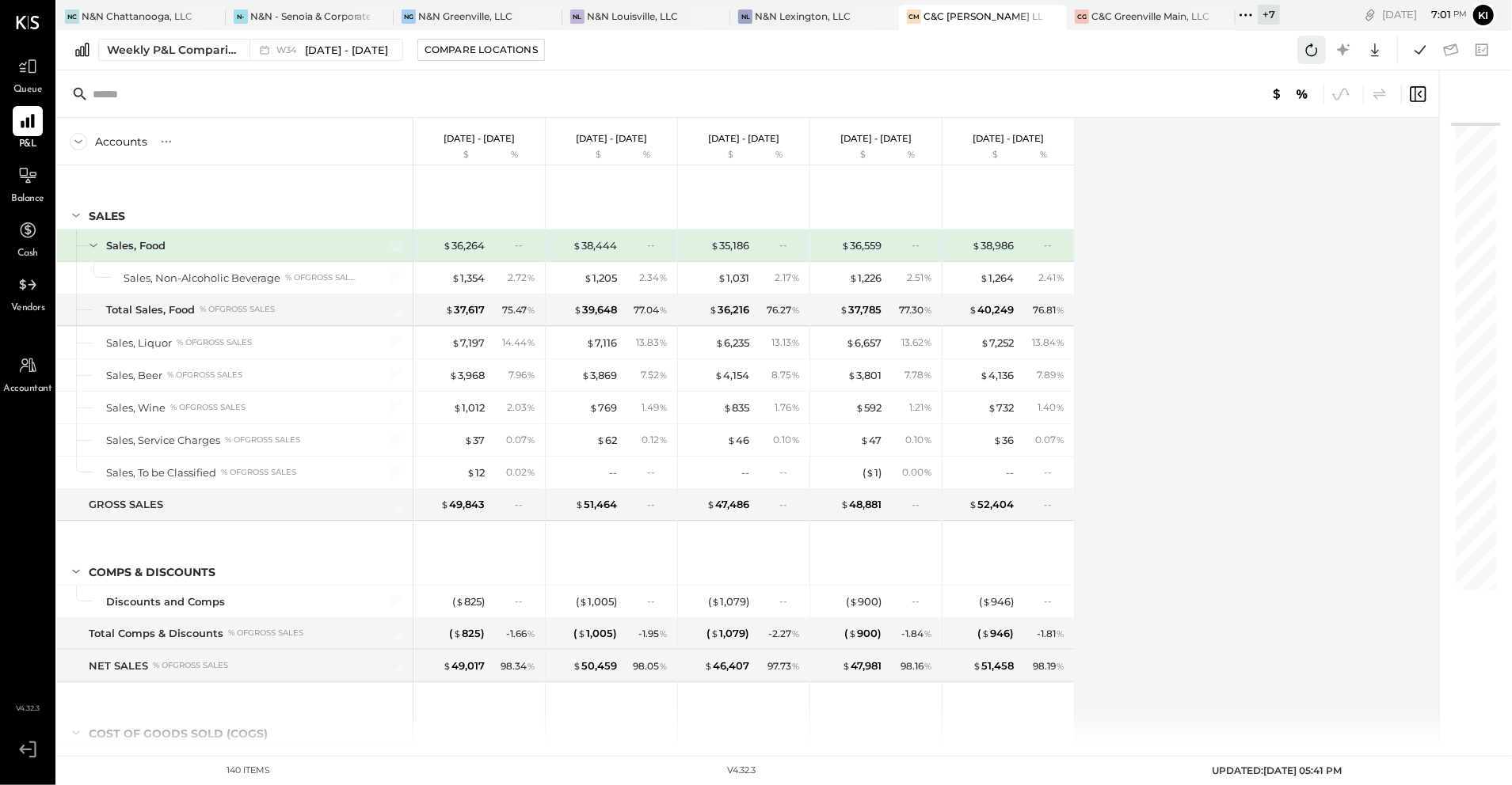
click at [1322, 49] on button at bounding box center [1312, 50] width 29 height 29
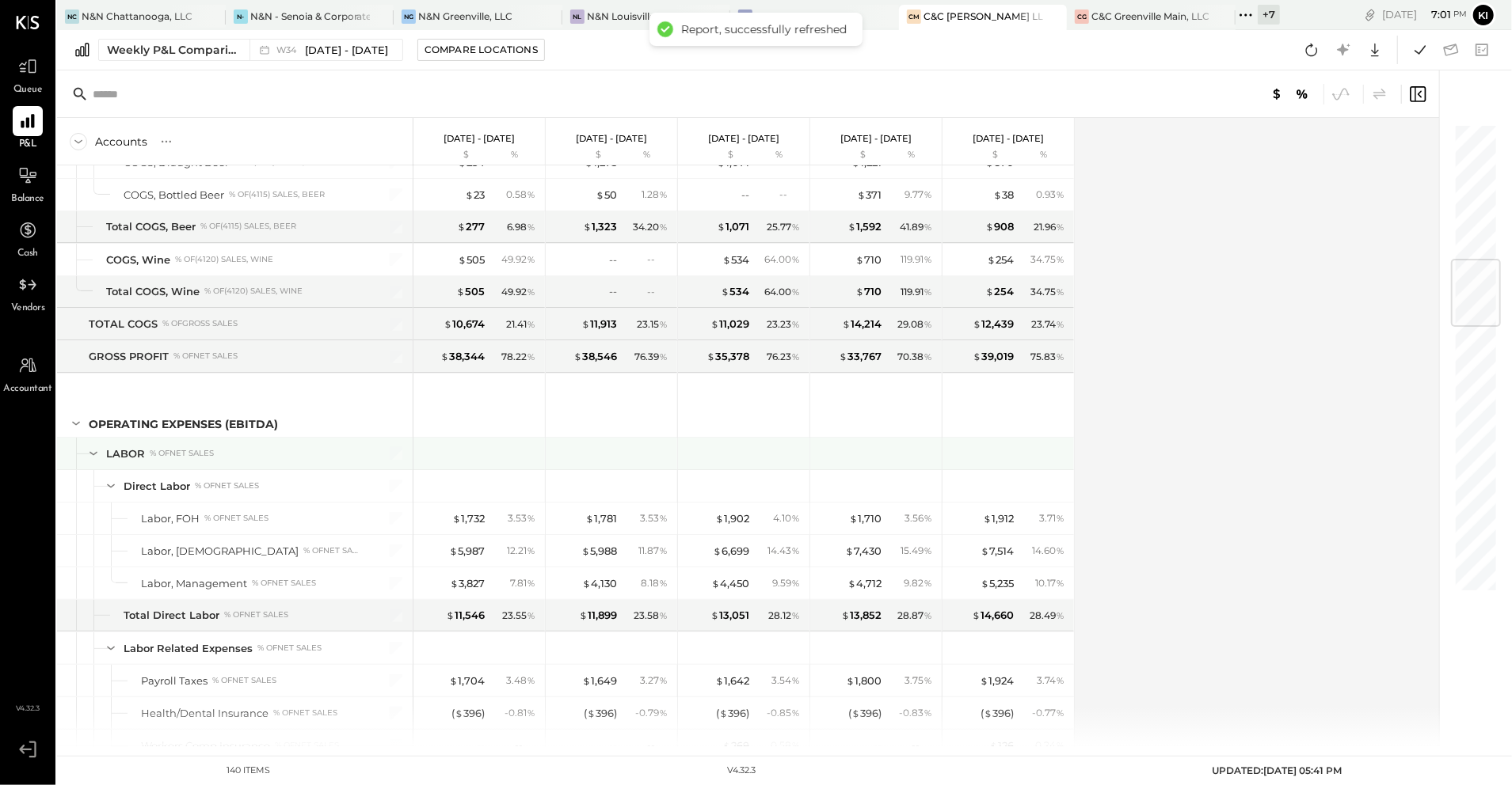
scroll to position [1160, 0]
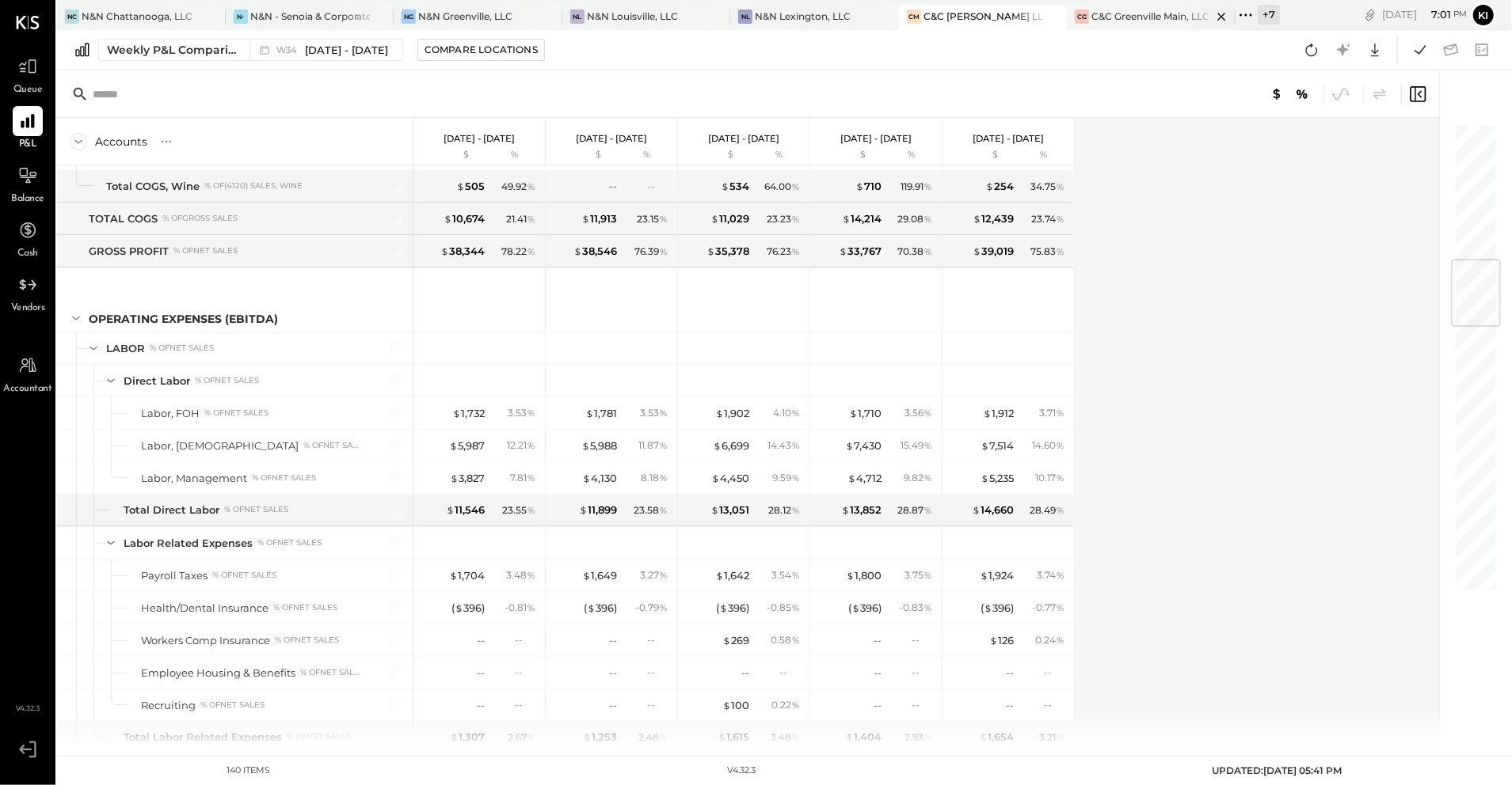
click at [1100, 17] on div "C&C Greenville Main, LLC" at bounding box center [1150, 16] width 118 height 13
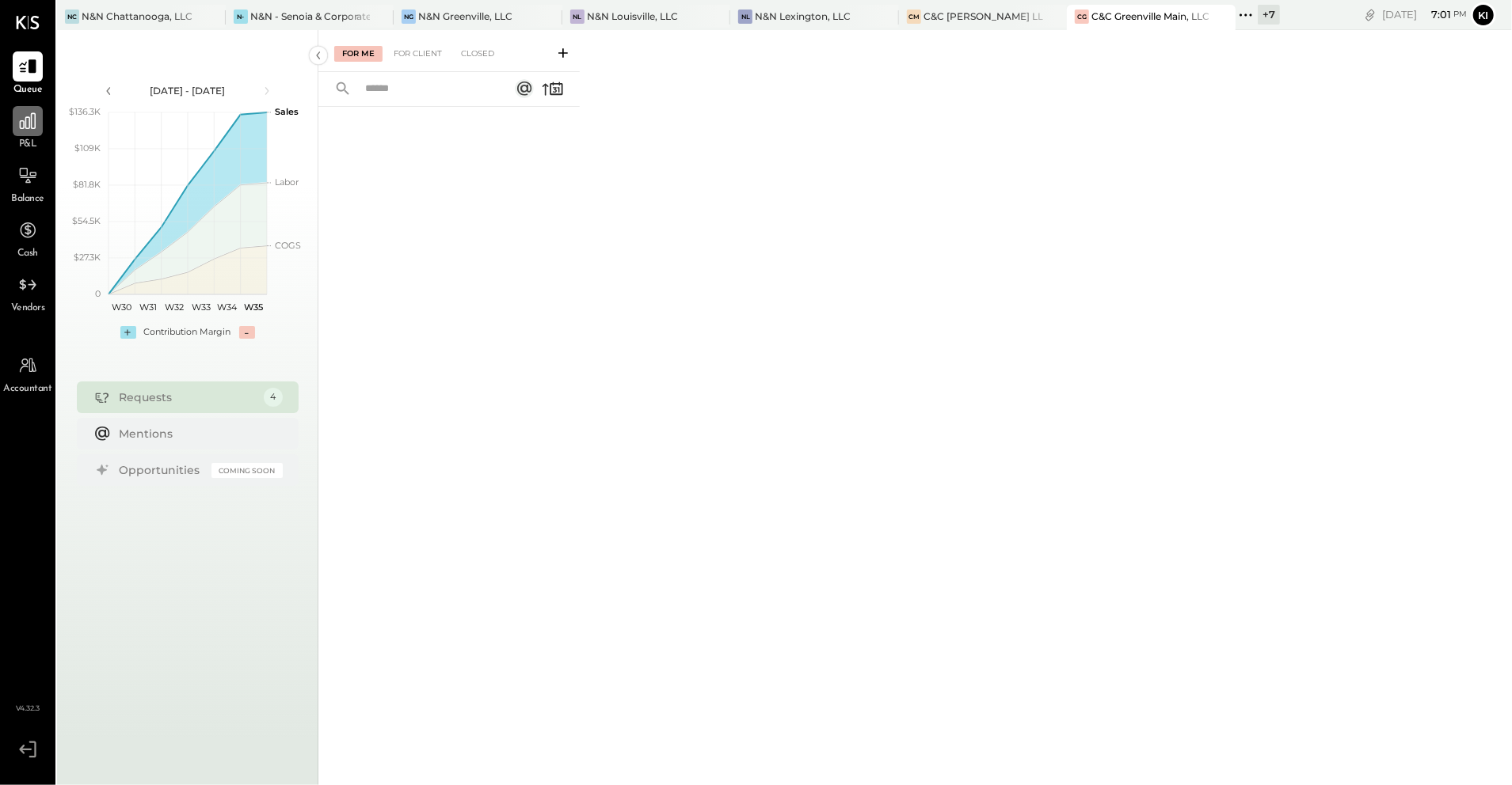
click at [33, 130] on icon at bounding box center [27, 120] width 21 height 21
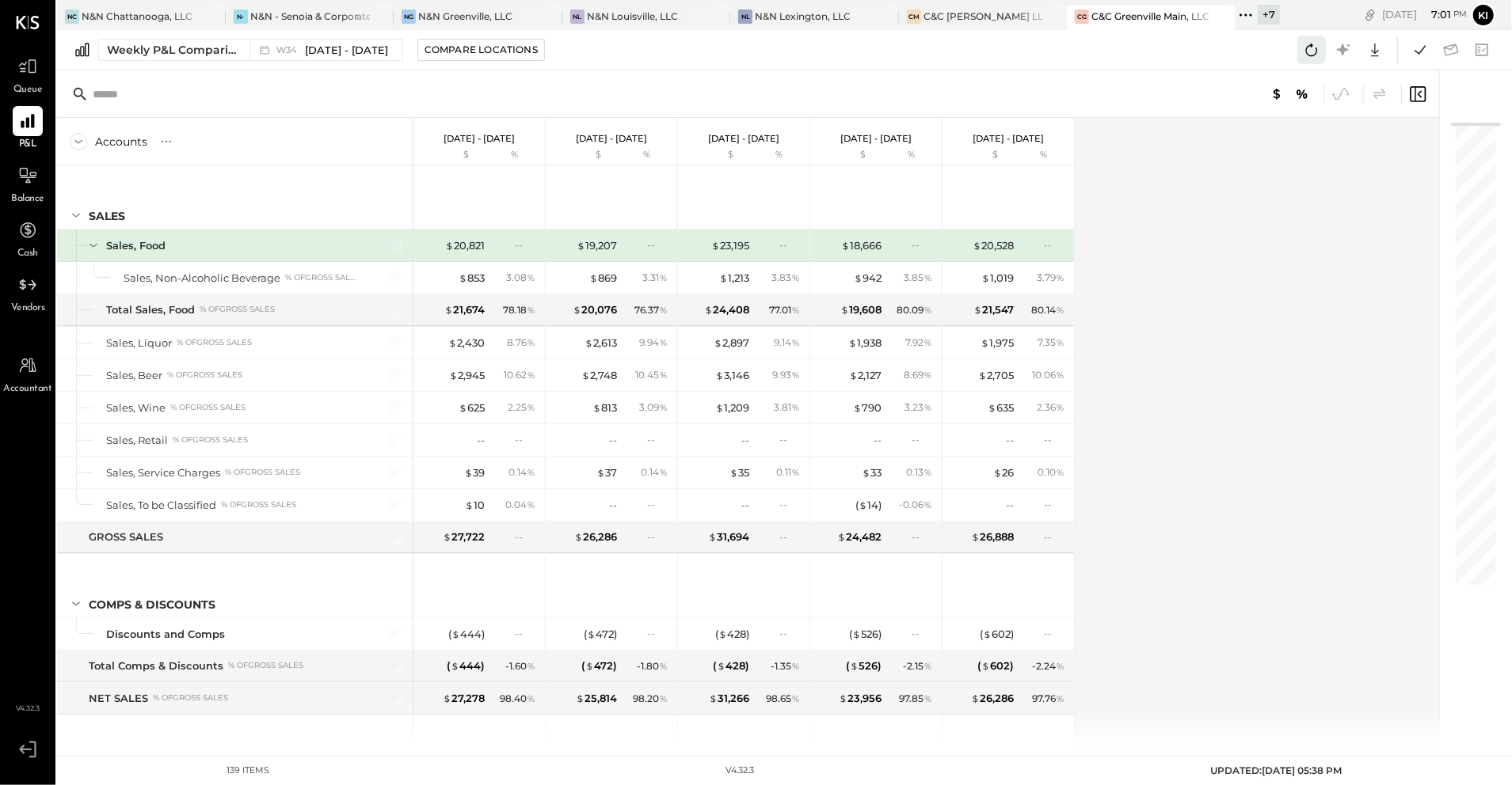
click at [1313, 54] on icon at bounding box center [1311, 49] width 21 height 21
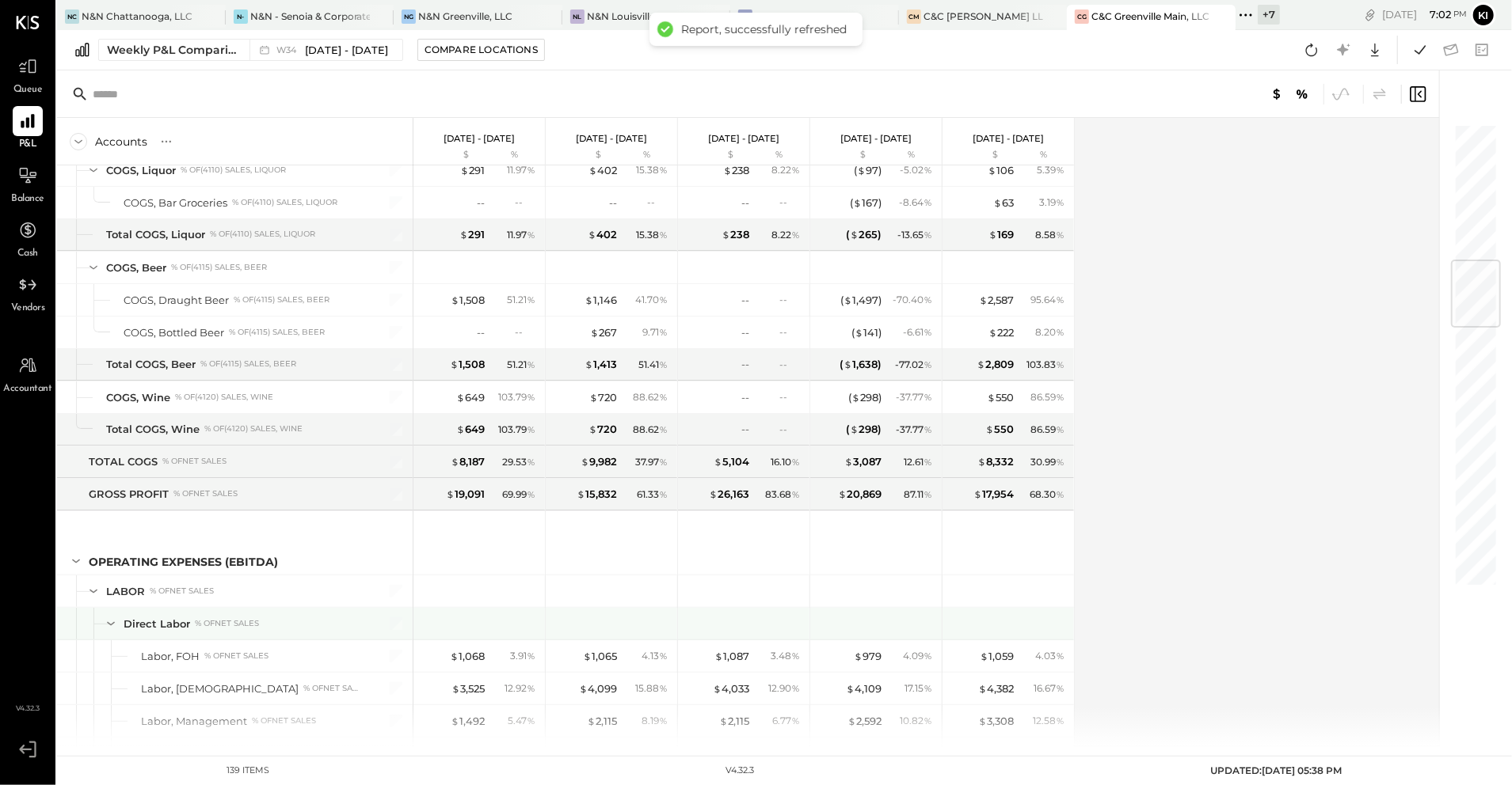
scroll to position [1266, 0]
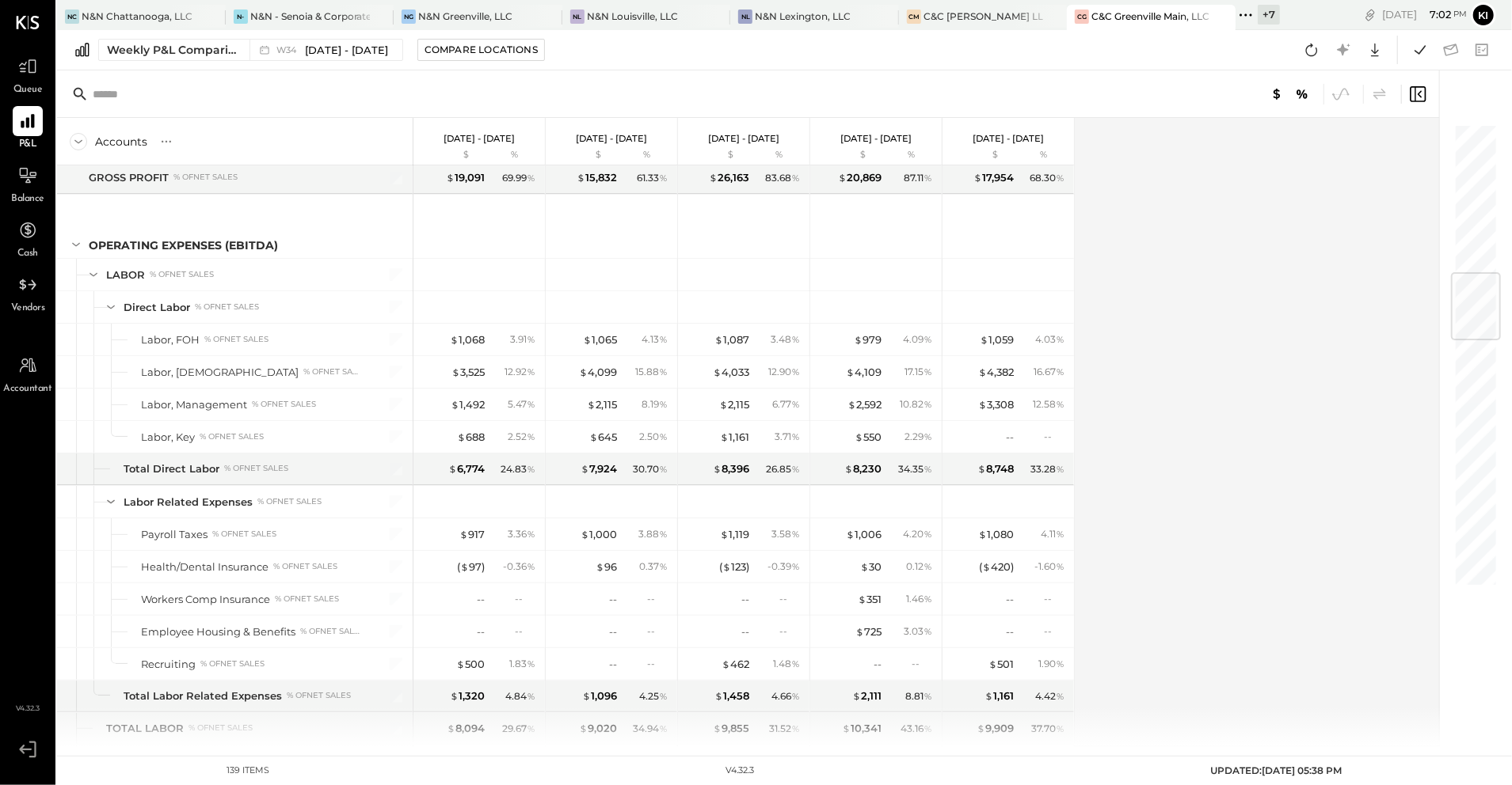
click at [1258, 10] on div "+ 7" at bounding box center [1269, 14] width 22 height 20
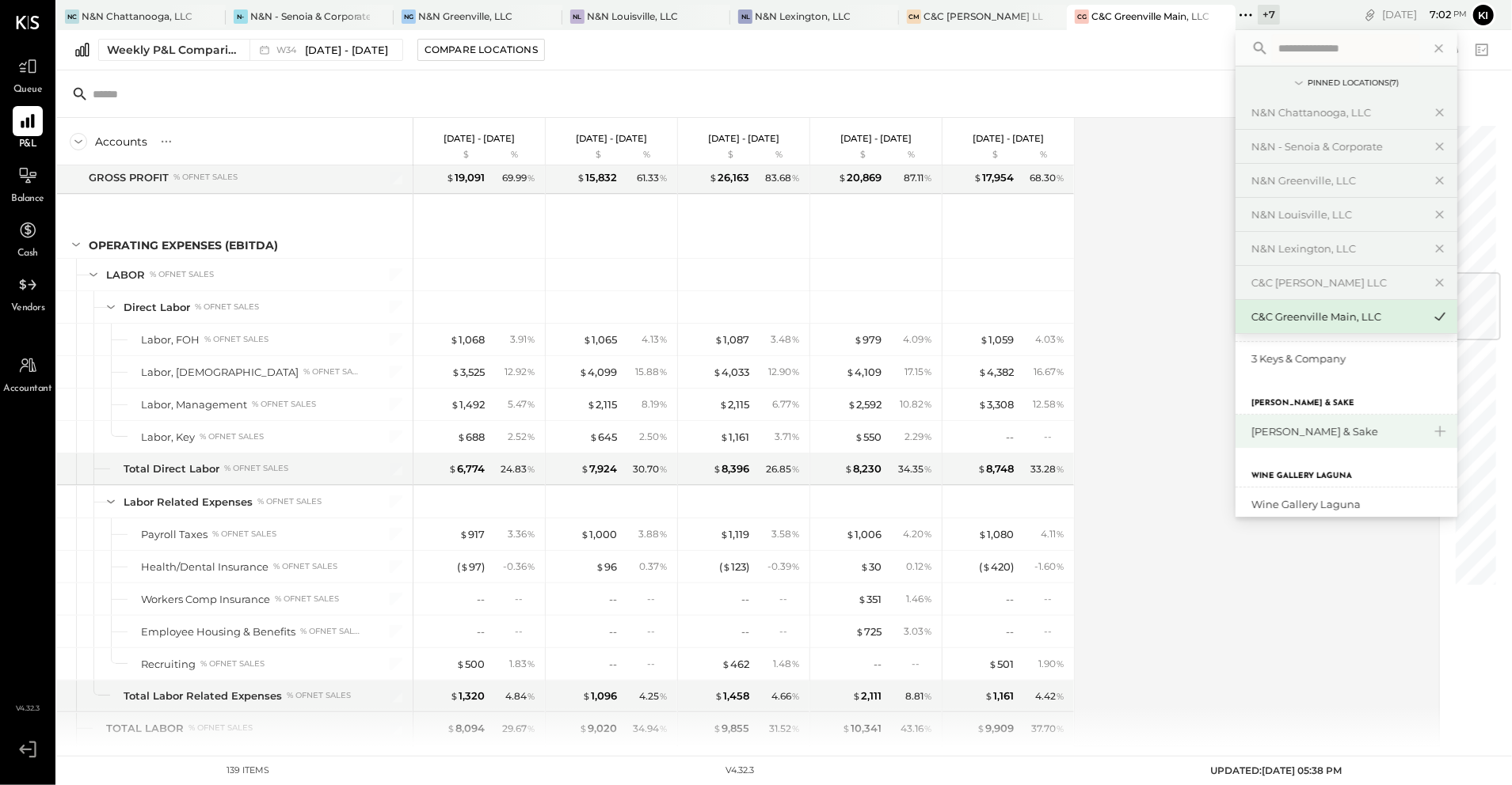
scroll to position [301, 0]
